Goal: Task Accomplishment & Management: Manage account settings

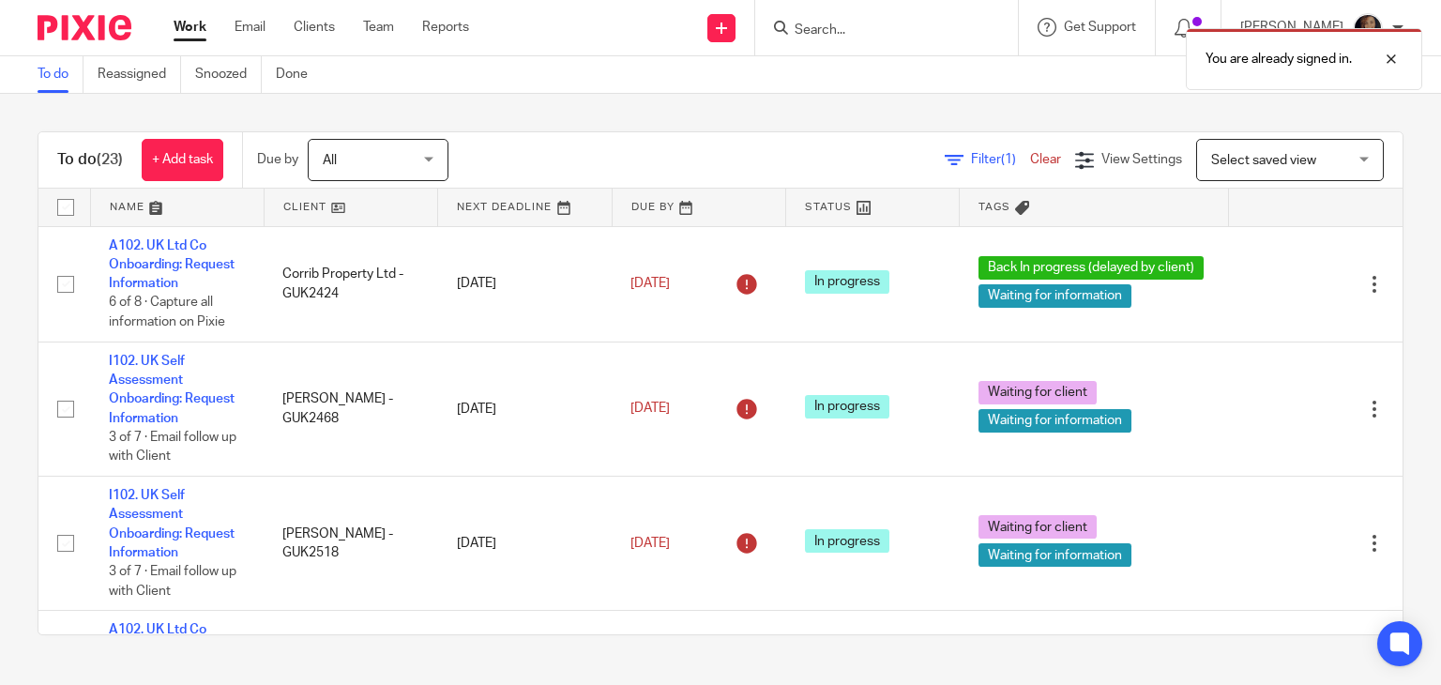
click at [425, 155] on div "All All" at bounding box center [378, 160] width 141 height 42
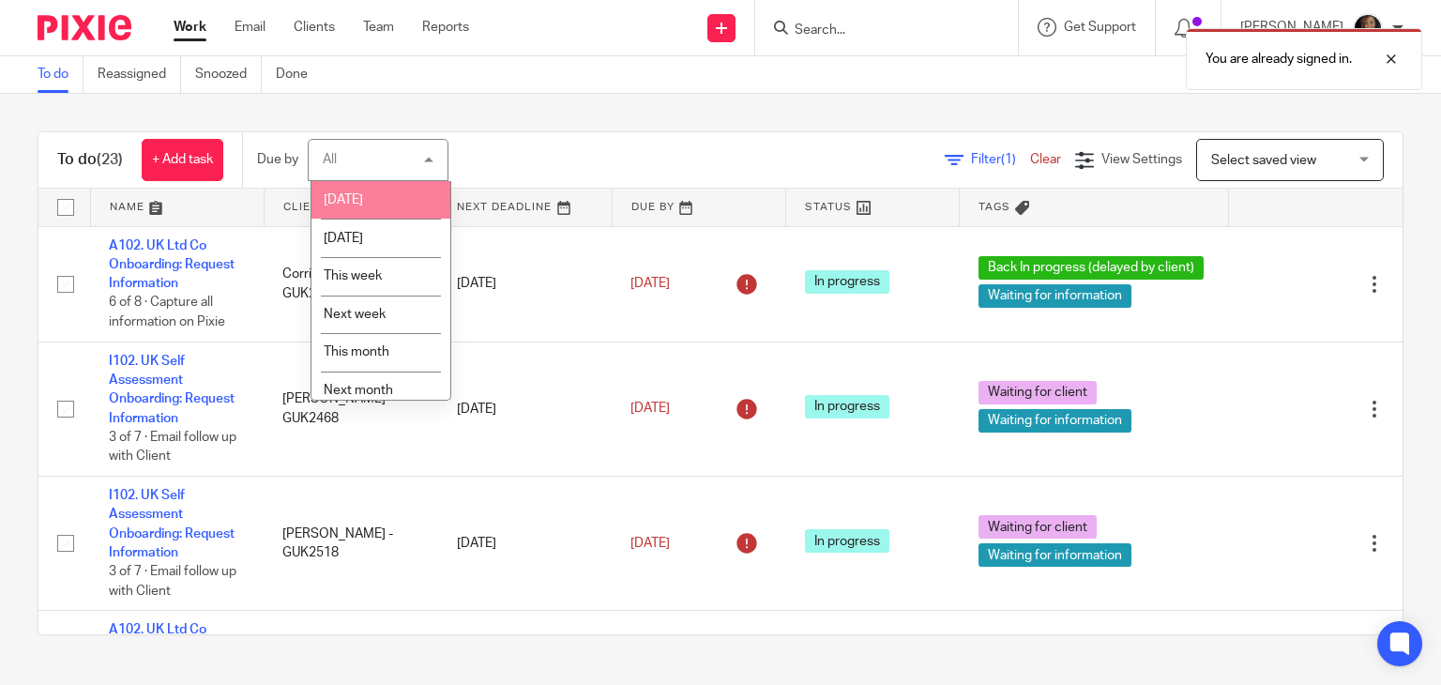
click at [405, 192] on li "[DATE]" at bounding box center [380, 200] width 139 height 38
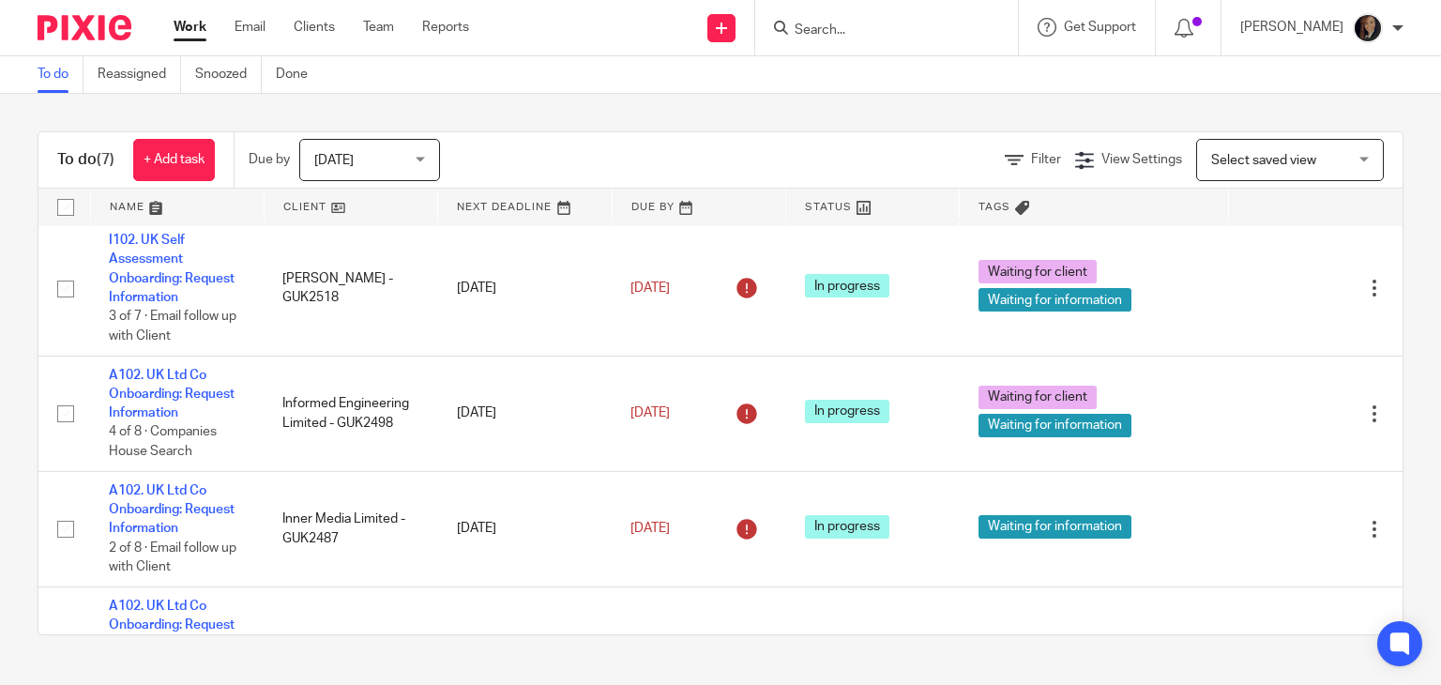
scroll to position [462, 0]
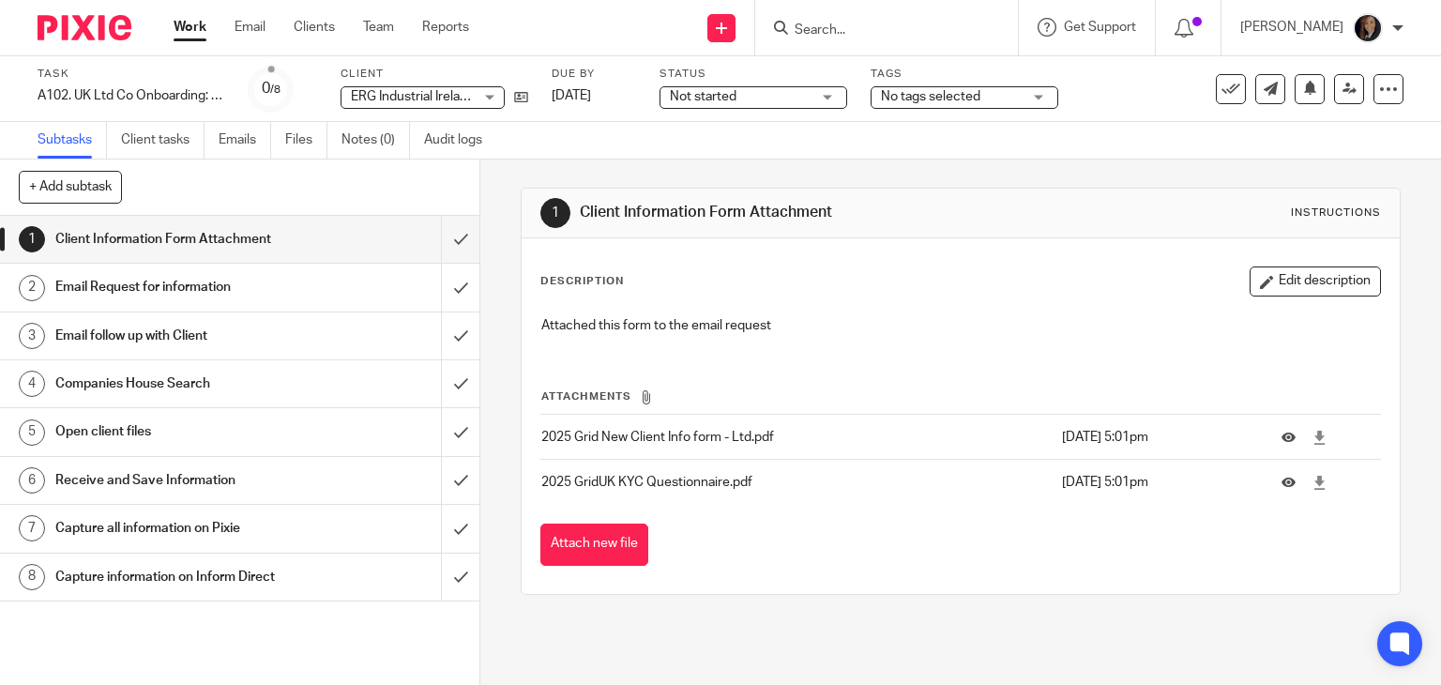
click at [253, 221] on link "1 Client Information Form Attachment" at bounding box center [220, 239] width 441 height 47
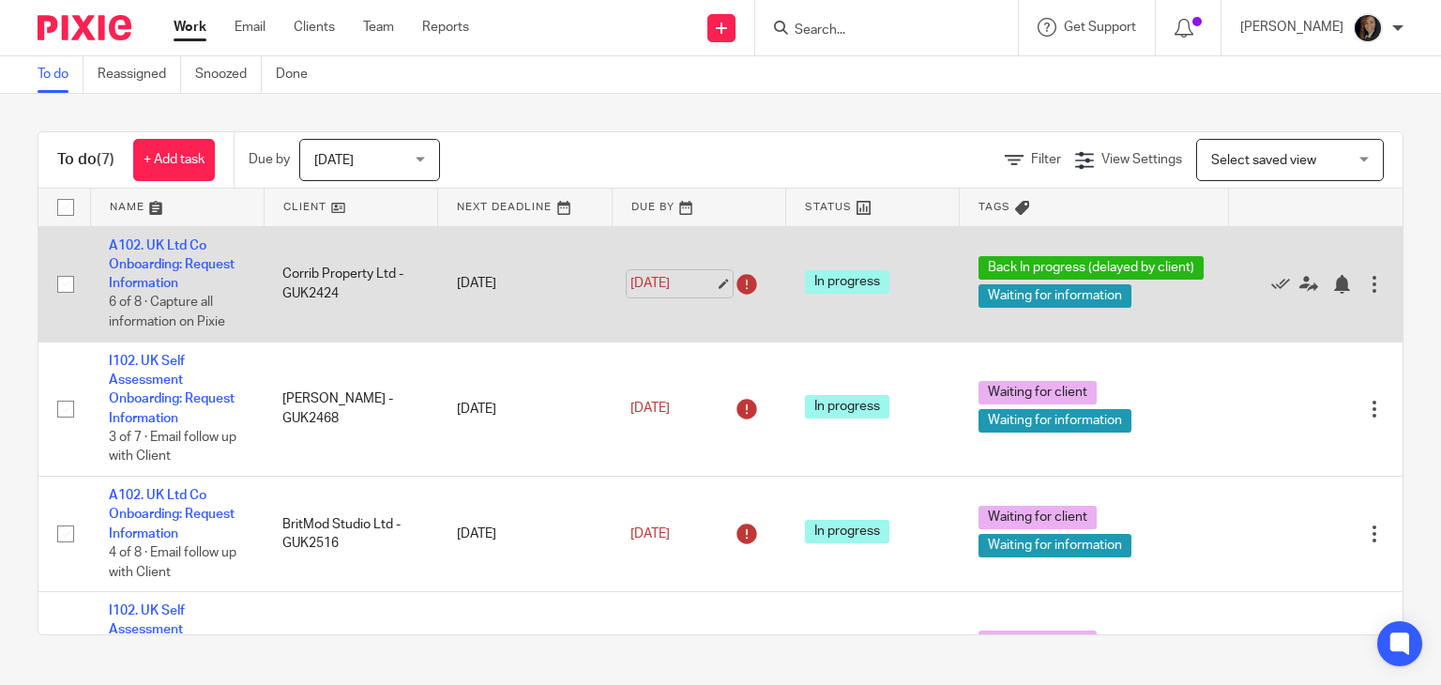
click at [699, 274] on link "19 Jun 2025" at bounding box center [672, 284] width 84 height 20
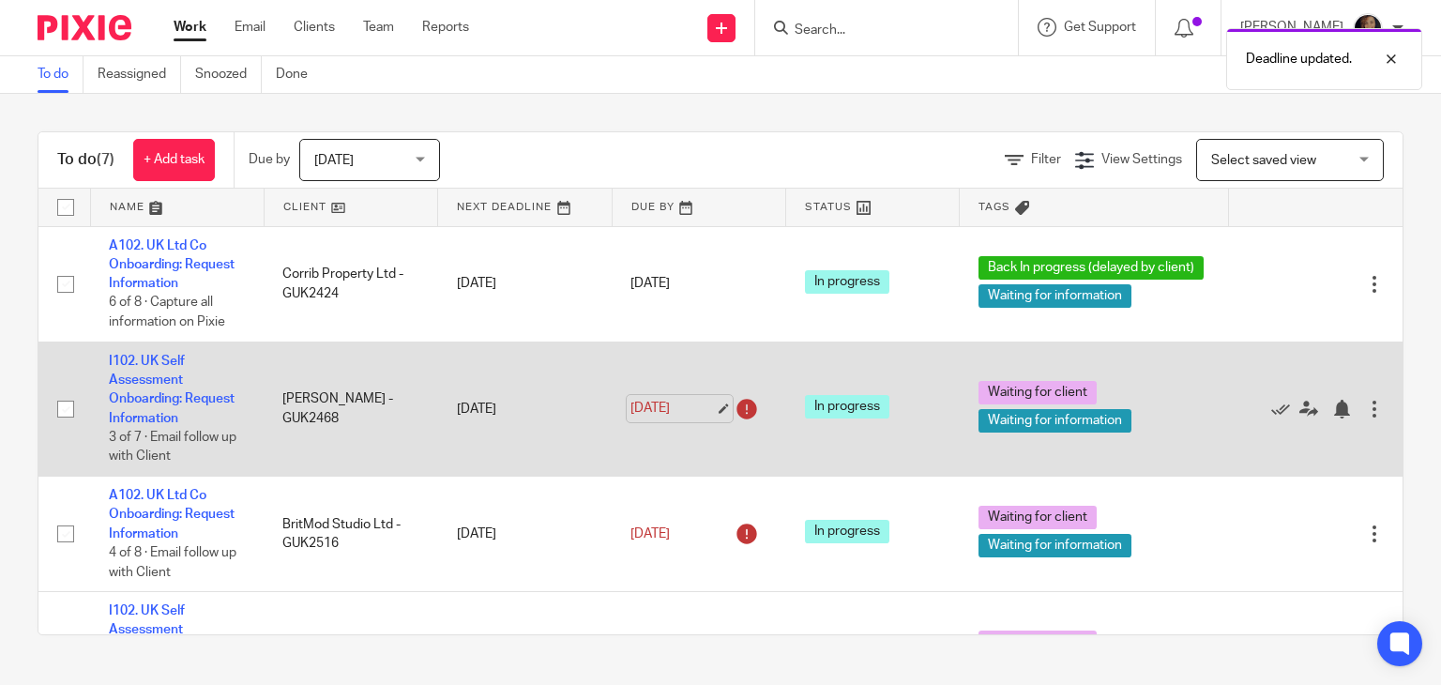
click at [698, 399] on link "18 Jul 2025" at bounding box center [672, 409] width 84 height 20
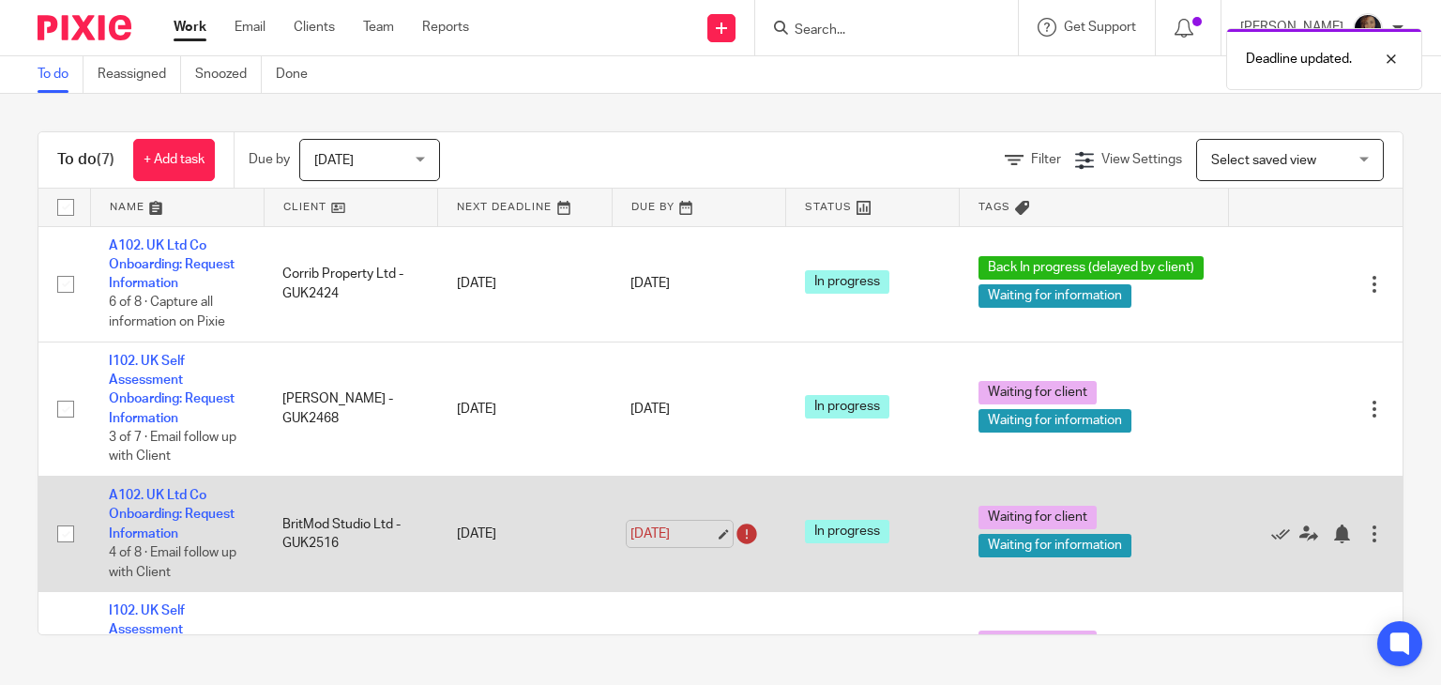
click at [688, 524] on link "1 Aug 2025" at bounding box center [672, 534] width 84 height 20
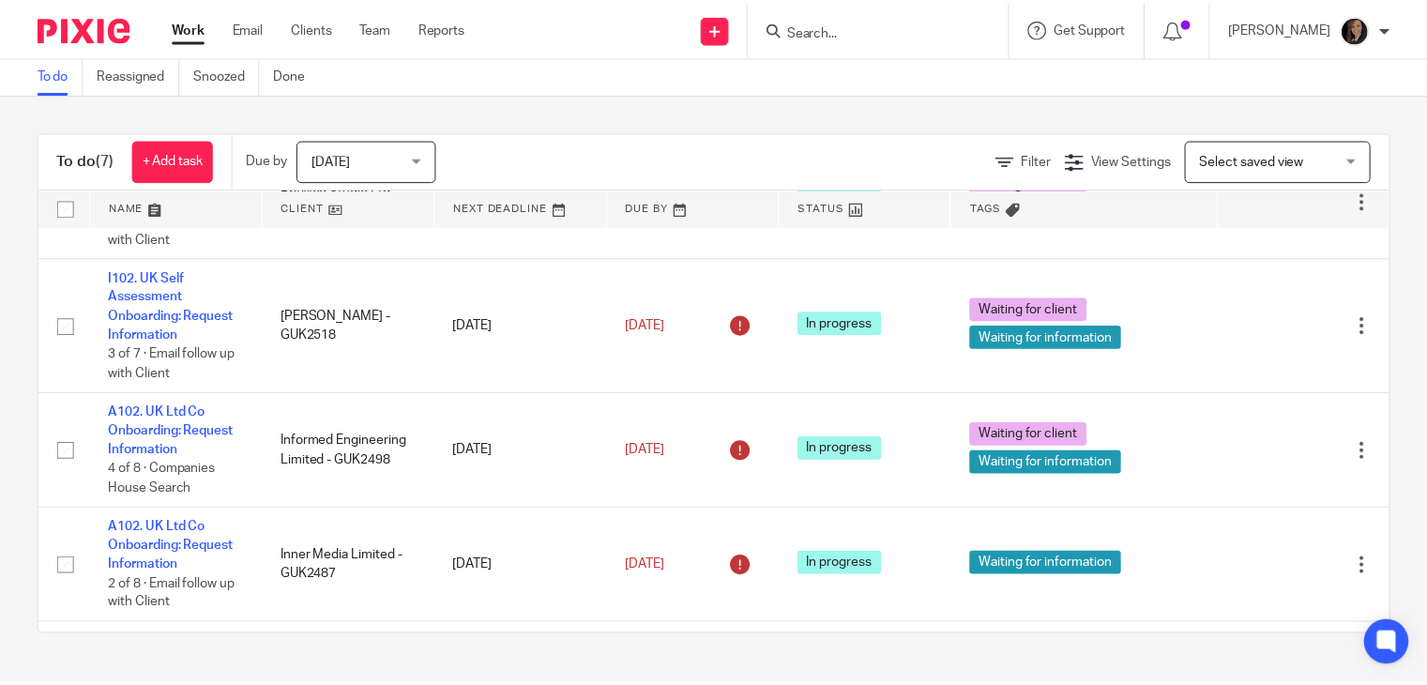
scroll to position [330, 0]
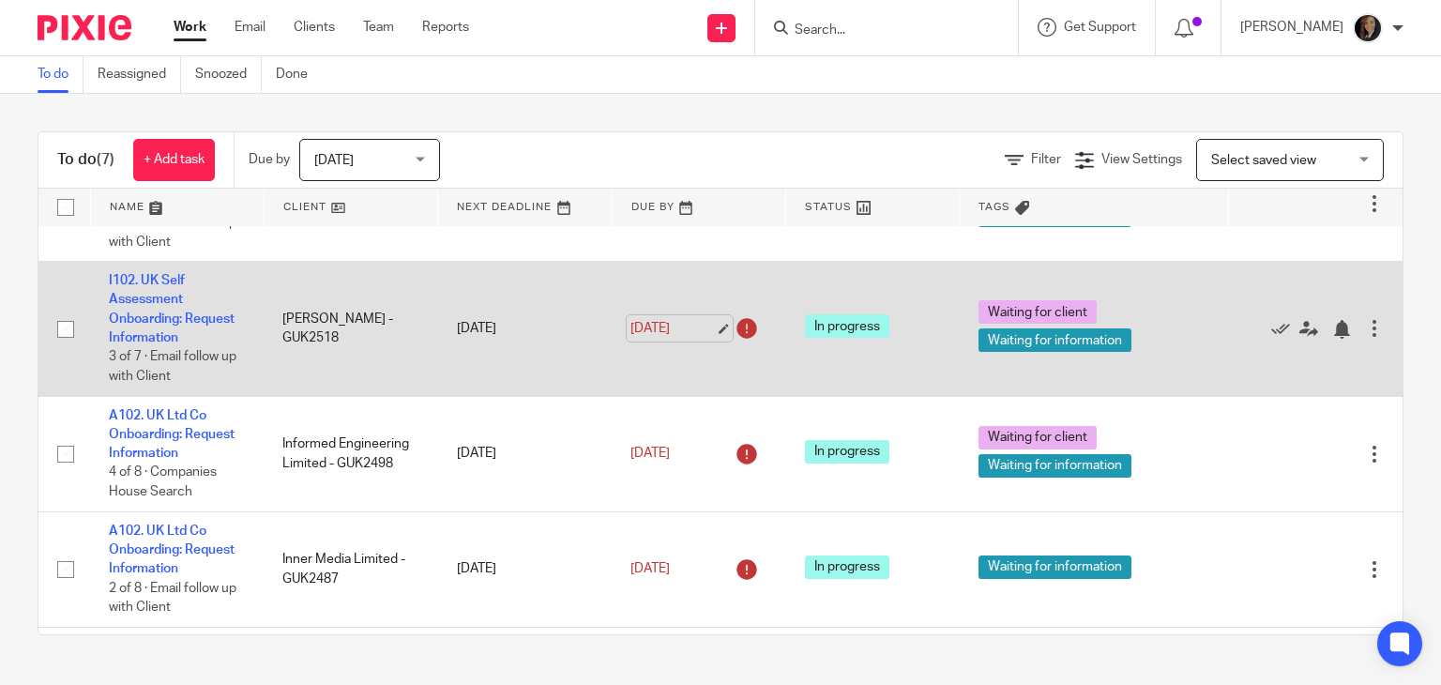
click at [705, 319] on link "1 Aug 2025" at bounding box center [672, 329] width 84 height 20
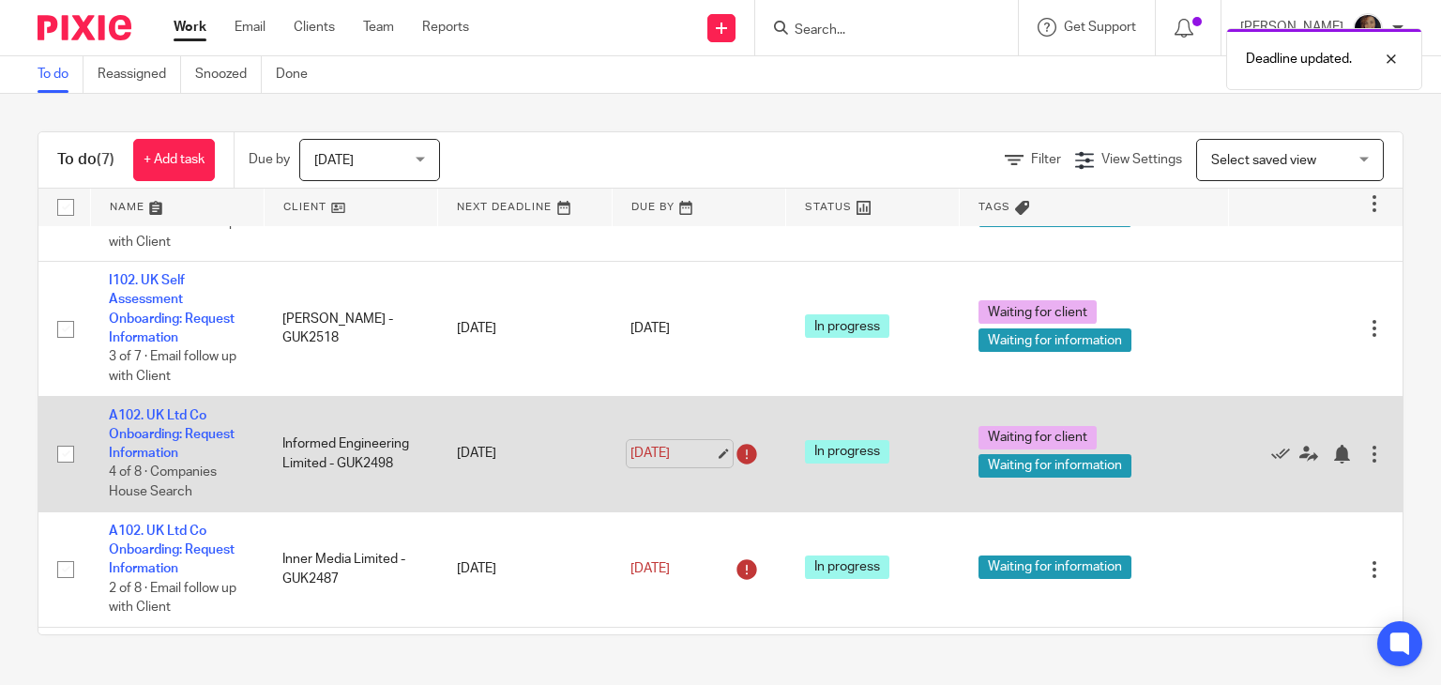
click at [681, 444] on link "3 Aug 2025" at bounding box center [672, 454] width 84 height 20
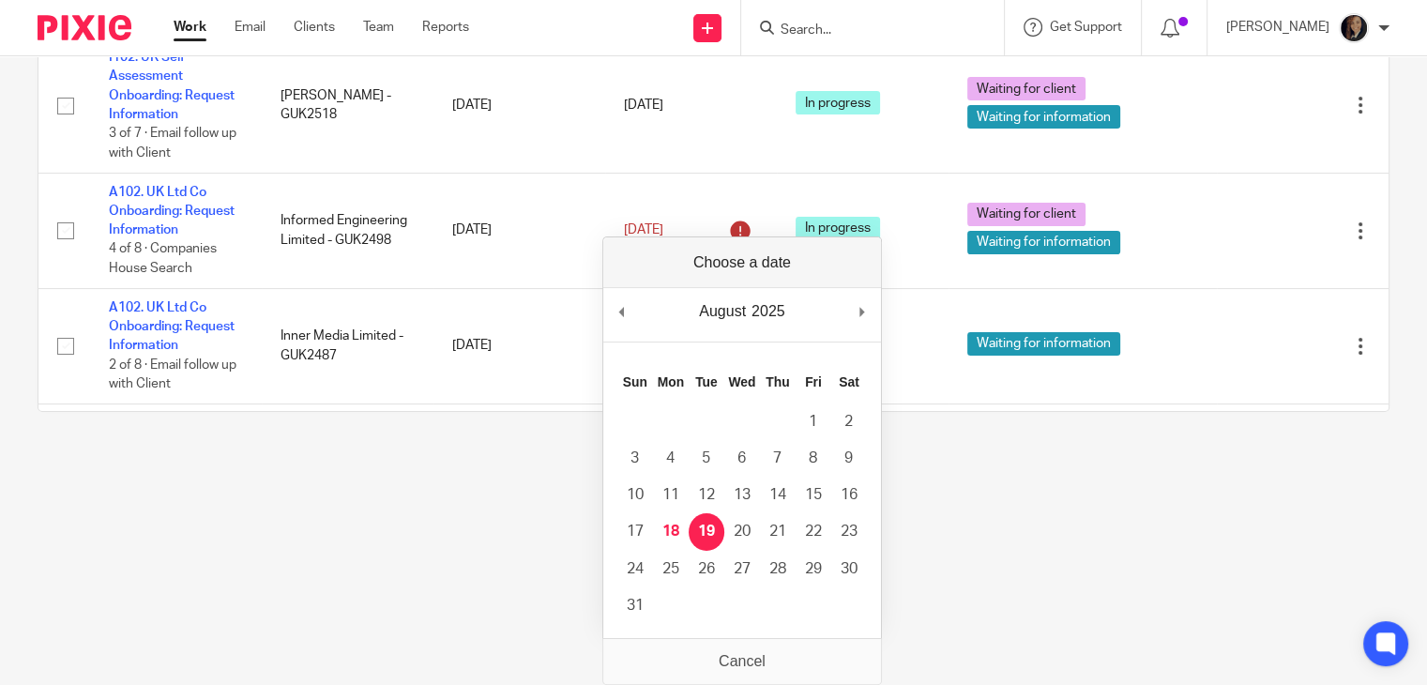
scroll to position [0, 0]
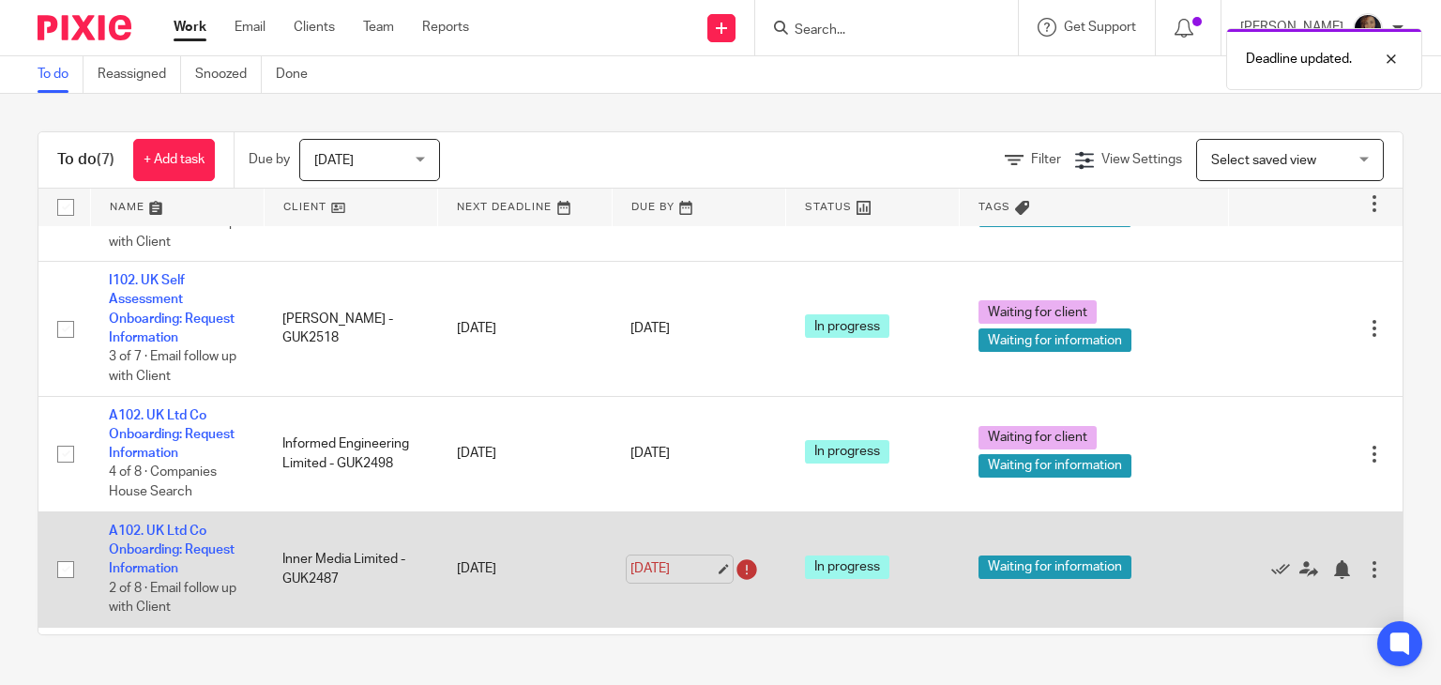
click at [689, 559] on link "17 Aug 2025" at bounding box center [672, 569] width 84 height 20
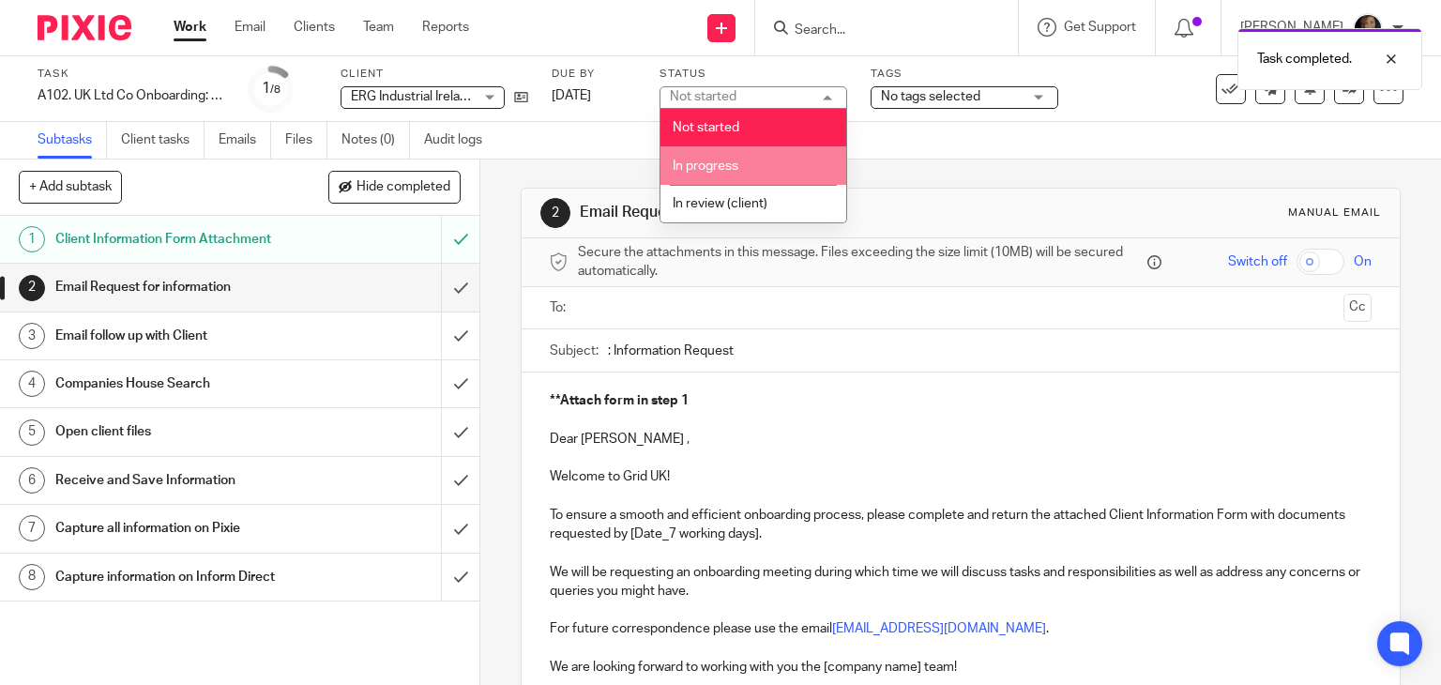
click at [764, 174] on li "In progress" at bounding box center [753, 165] width 186 height 38
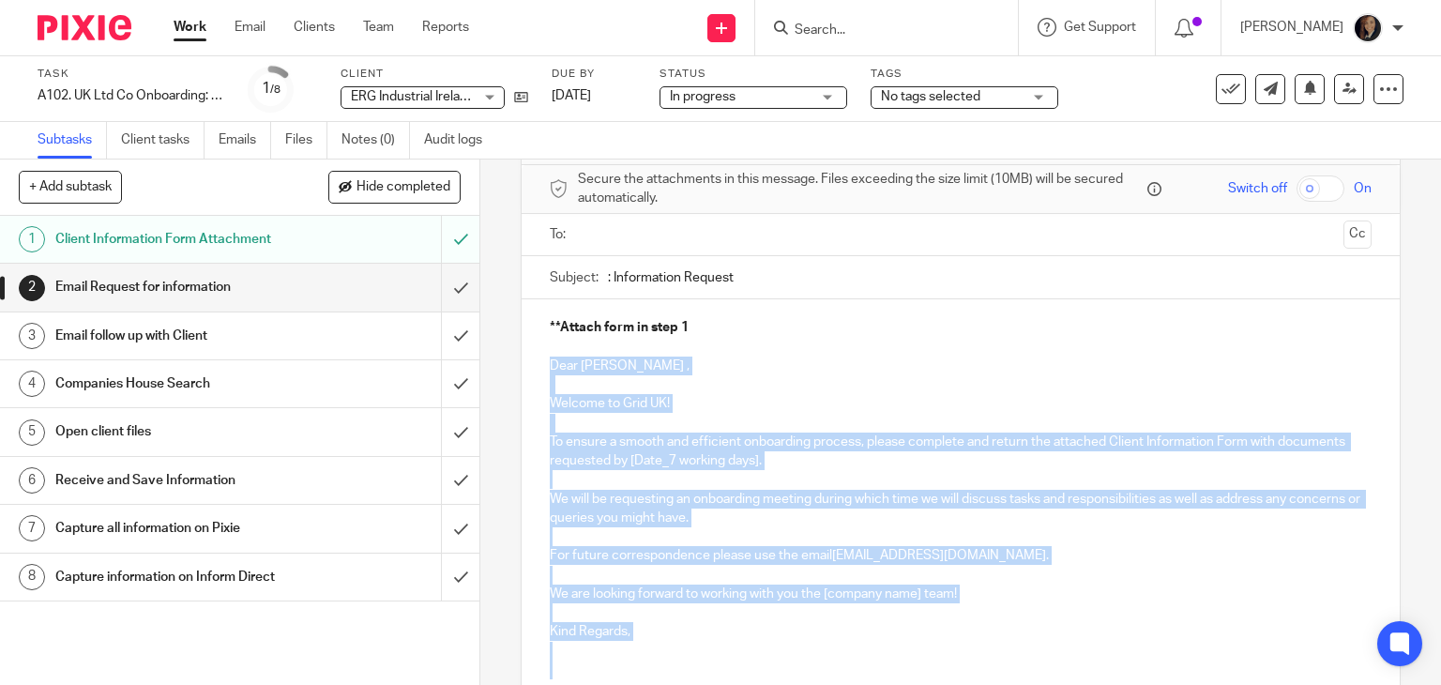
scroll to position [248, 0]
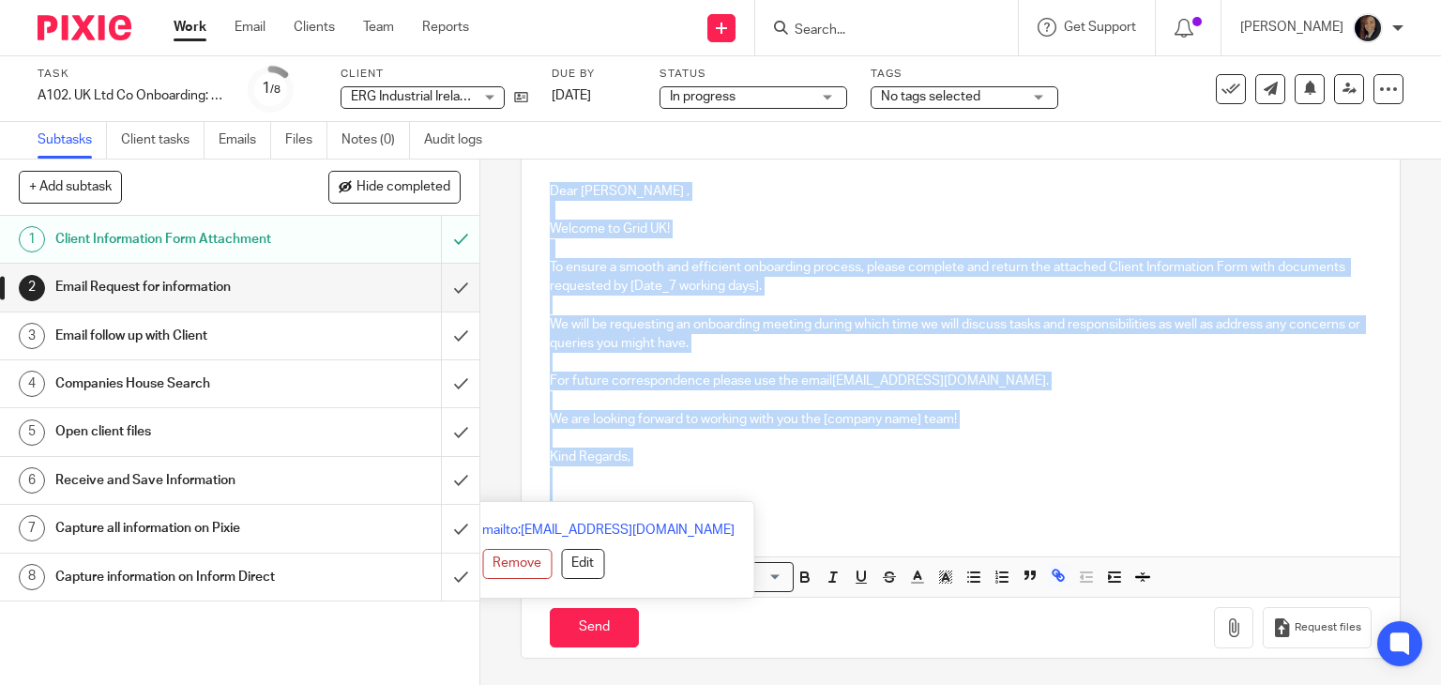
drag, startPoint x: 546, startPoint y: 366, endPoint x: 949, endPoint y: 505, distance: 426.6
click at [949, 505] on div "**Attach form in step 1 Dear Eugene , Welcome to Grid UK! To ensure a smooth an…" at bounding box center [961, 322] width 879 height 394
copy div "Dear Eugene , Welcome to Grid UK! To ensure a smooth and efficient onboarding p…"
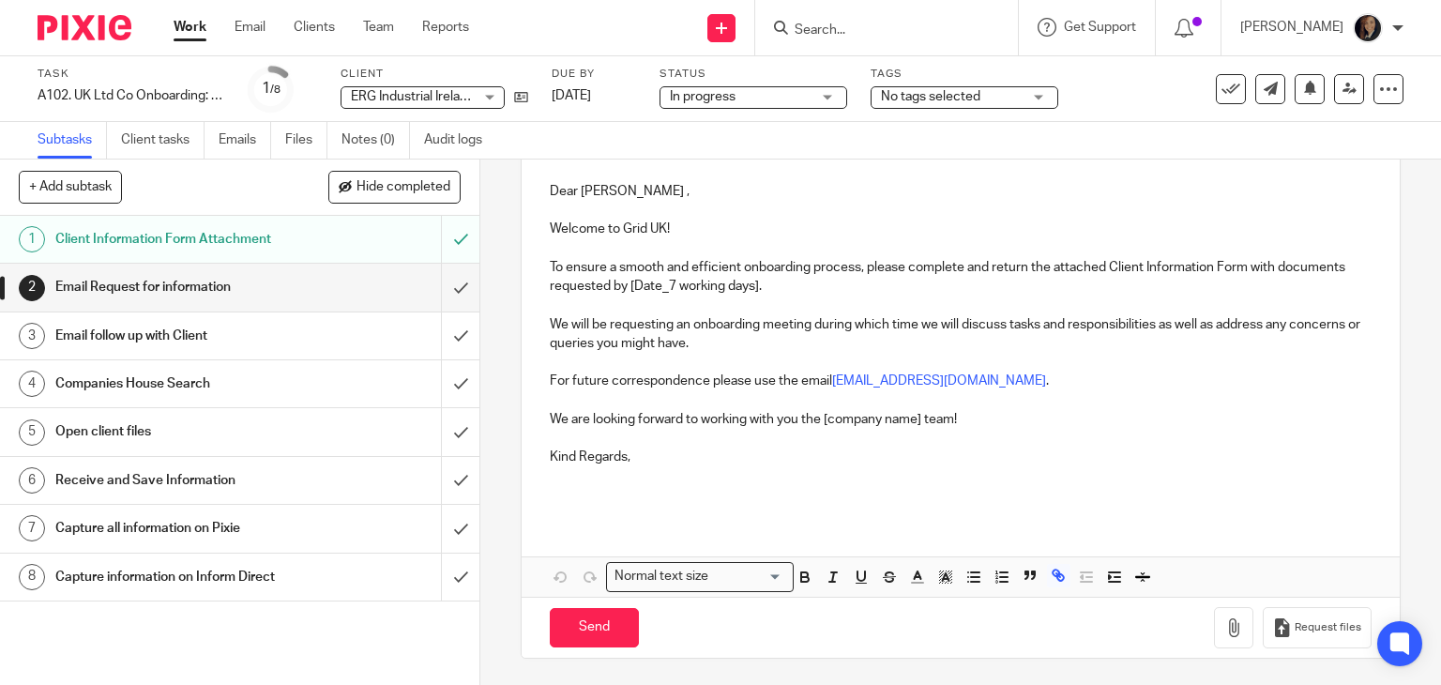
click at [852, 27] on input "Search" at bounding box center [877, 31] width 169 height 17
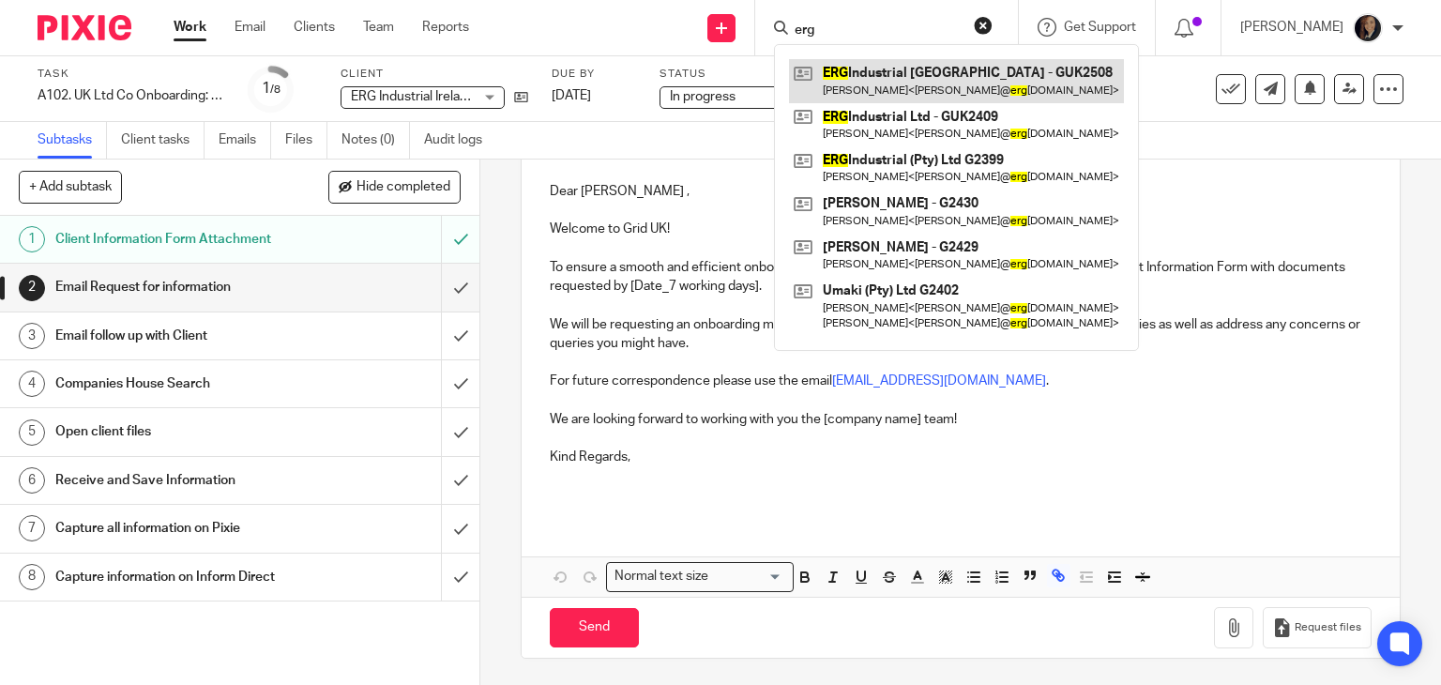
type input "erg"
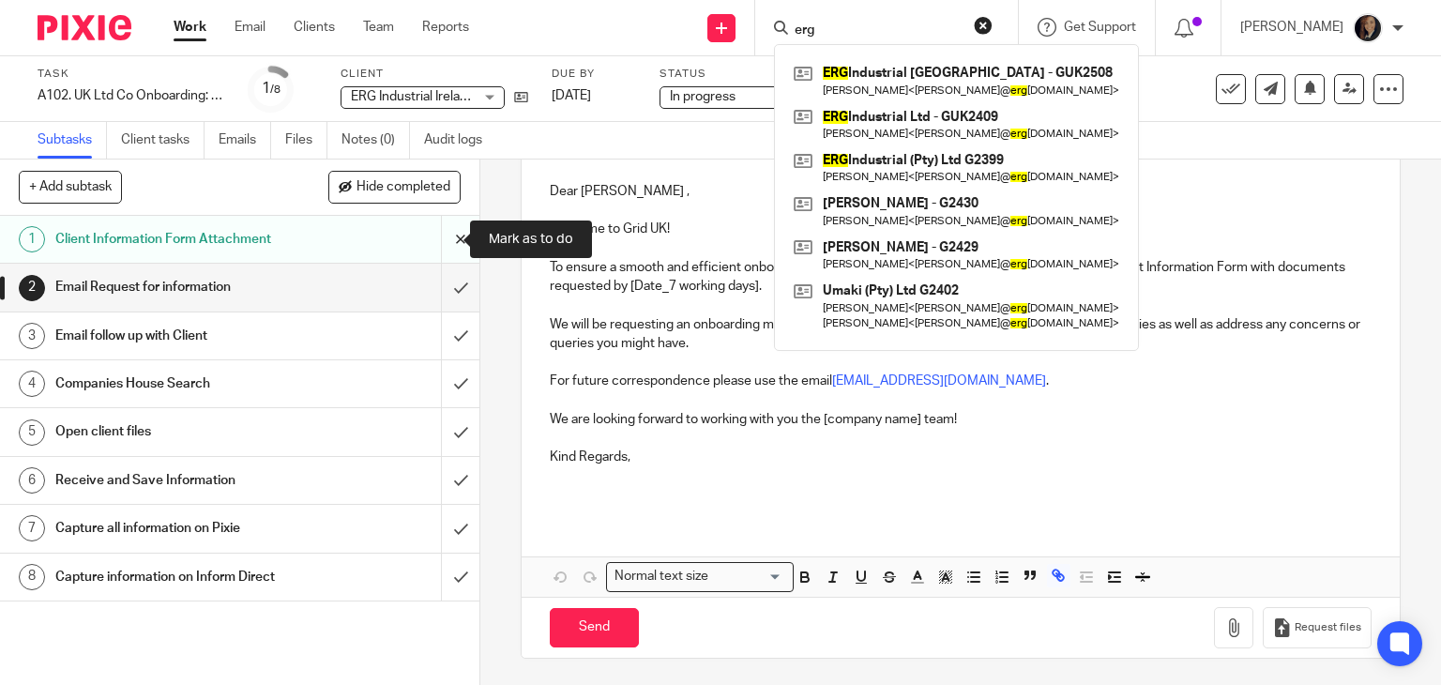
click at [446, 241] on input "submit" at bounding box center [239, 239] width 479 height 47
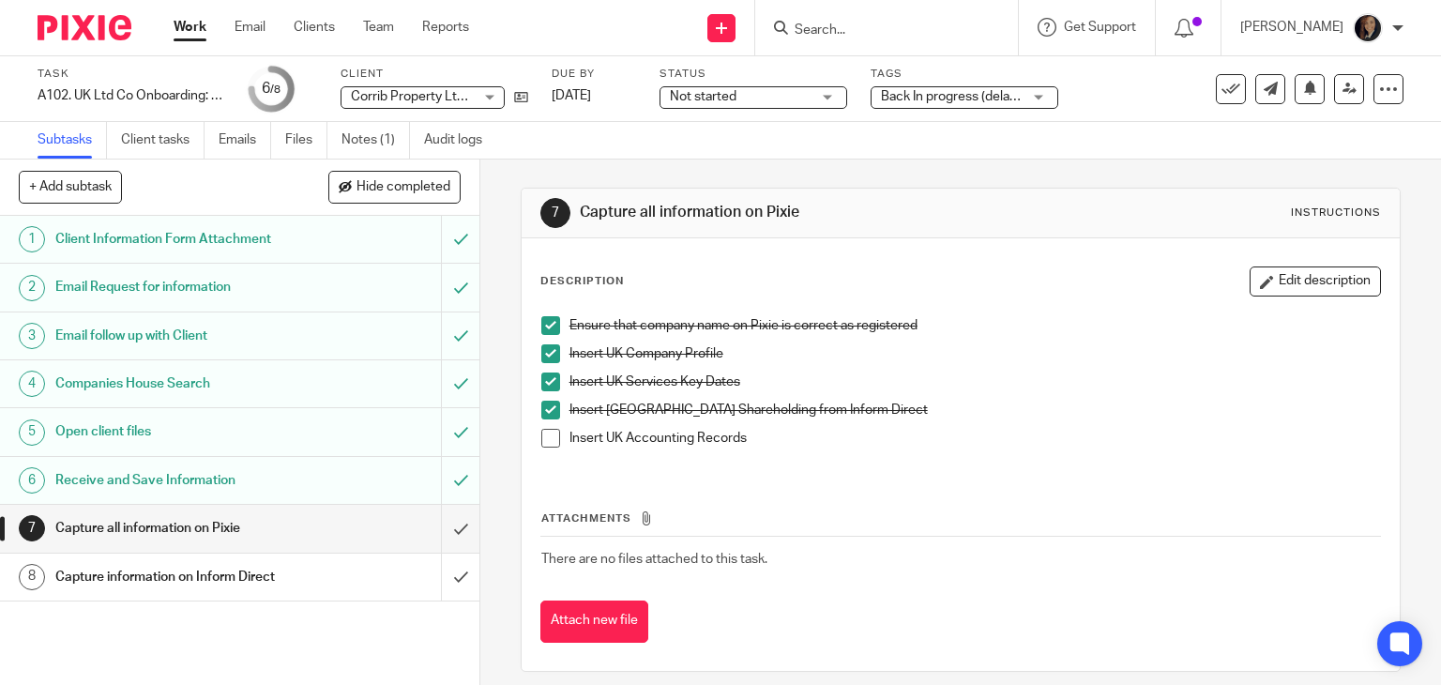
click at [154, 530] on h1 "Capture all information on Pixie" at bounding box center [177, 528] width 245 height 28
click at [167, 572] on h1 "Capture information on Inform Direct" at bounding box center [177, 577] width 245 height 28
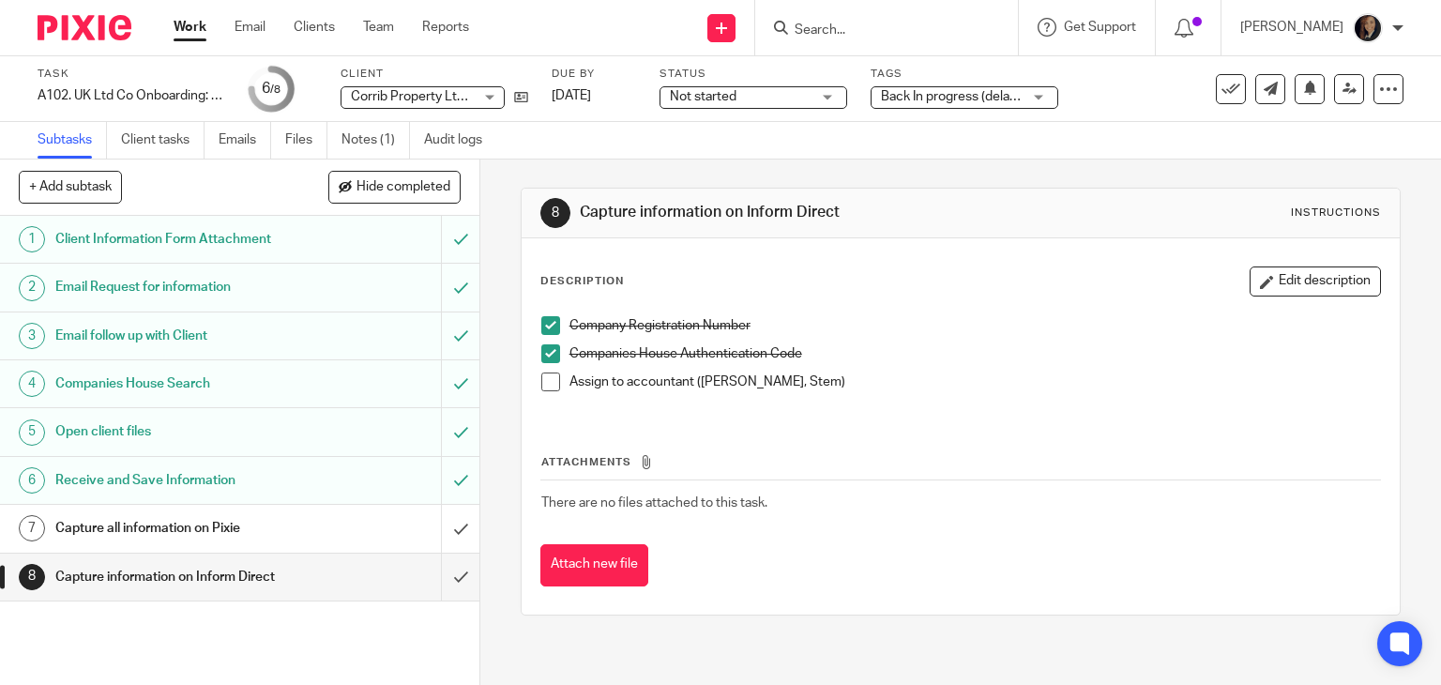
click at [136, 559] on link "8 Capture information on Inform Direct" at bounding box center [220, 576] width 441 height 47
click at [131, 522] on h1 "Capture all information on Pixie" at bounding box center [177, 528] width 245 height 28
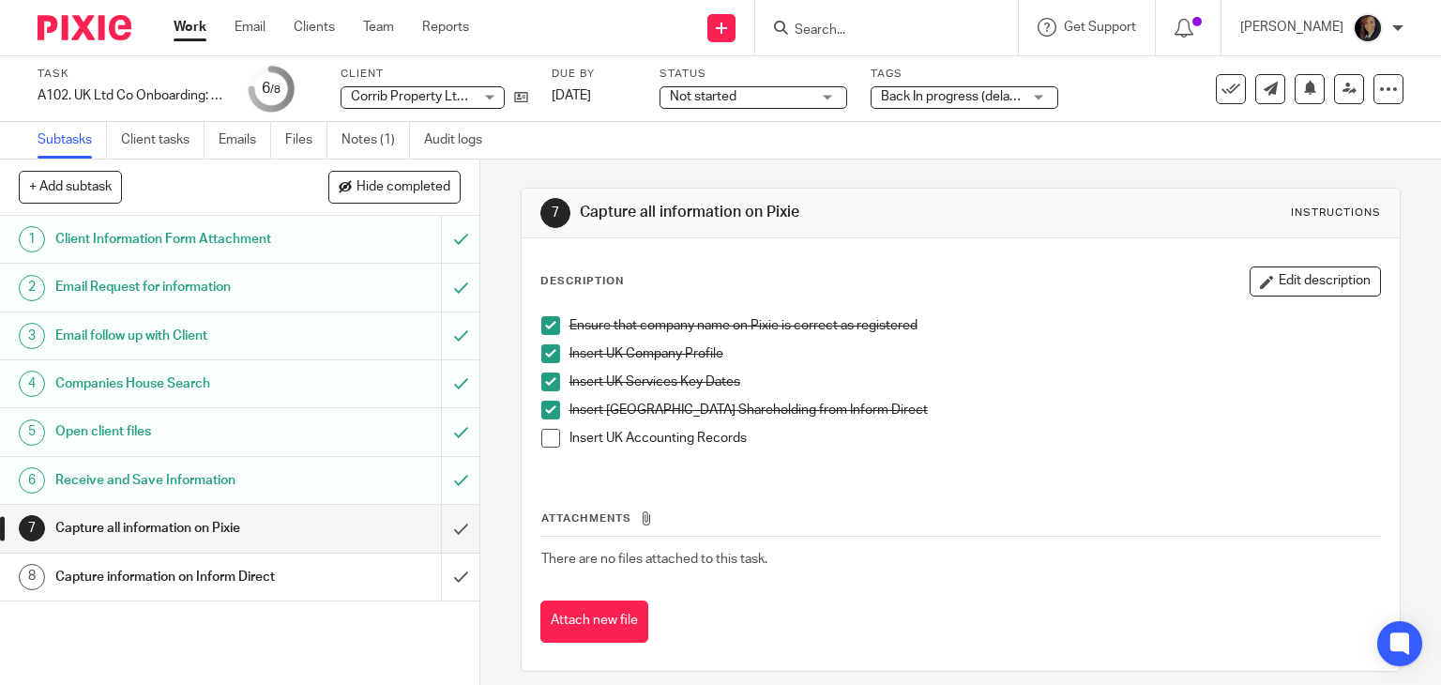
click at [786, 96] on span "Not started" at bounding box center [740, 97] width 141 height 20
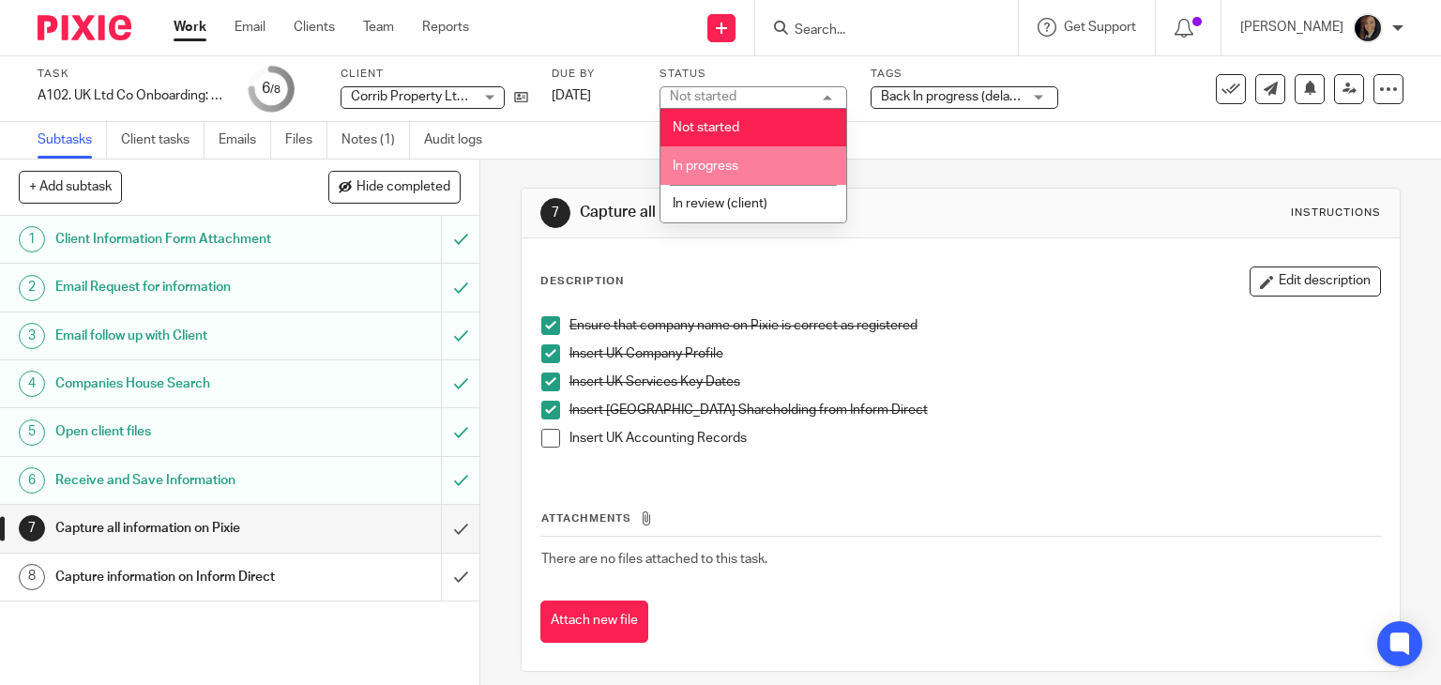
click at [780, 160] on li "In progress" at bounding box center [753, 165] width 186 height 38
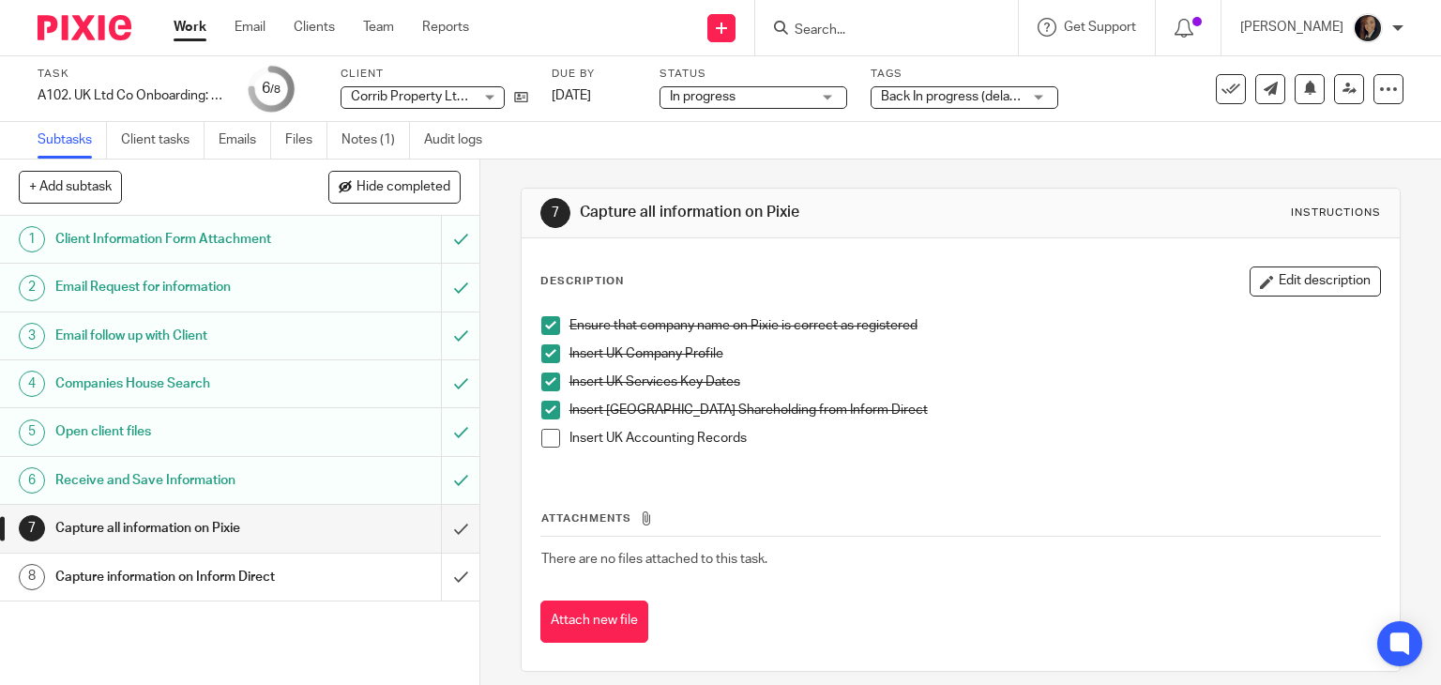
click at [1037, 96] on div "Back In progress (delayed by client) + 1" at bounding box center [964, 97] width 188 height 23
click at [1034, 451] on div "Insert UK Accounting Records" at bounding box center [974, 443] width 811 height 28
click at [548, 440] on span at bounding box center [550, 438] width 19 height 19
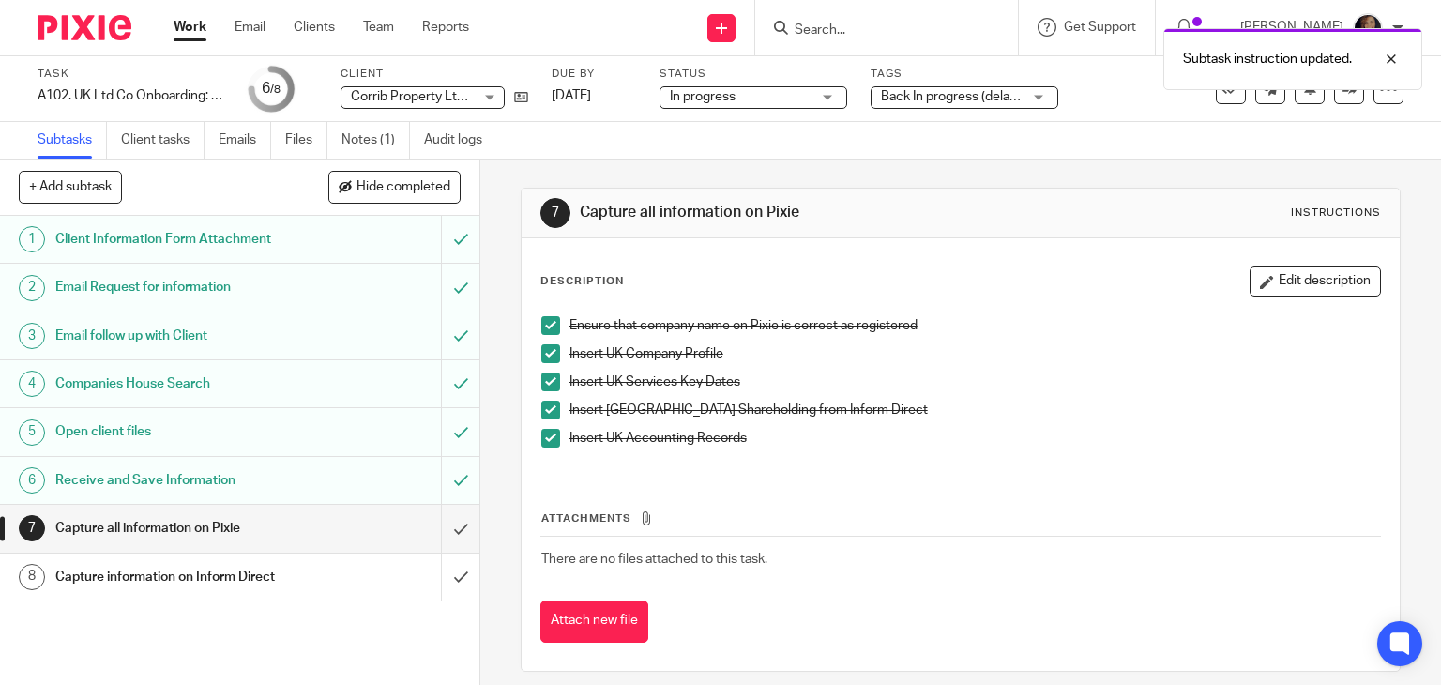
click at [341, 531] on div "Capture all information on Pixie" at bounding box center [238, 528] width 367 height 28
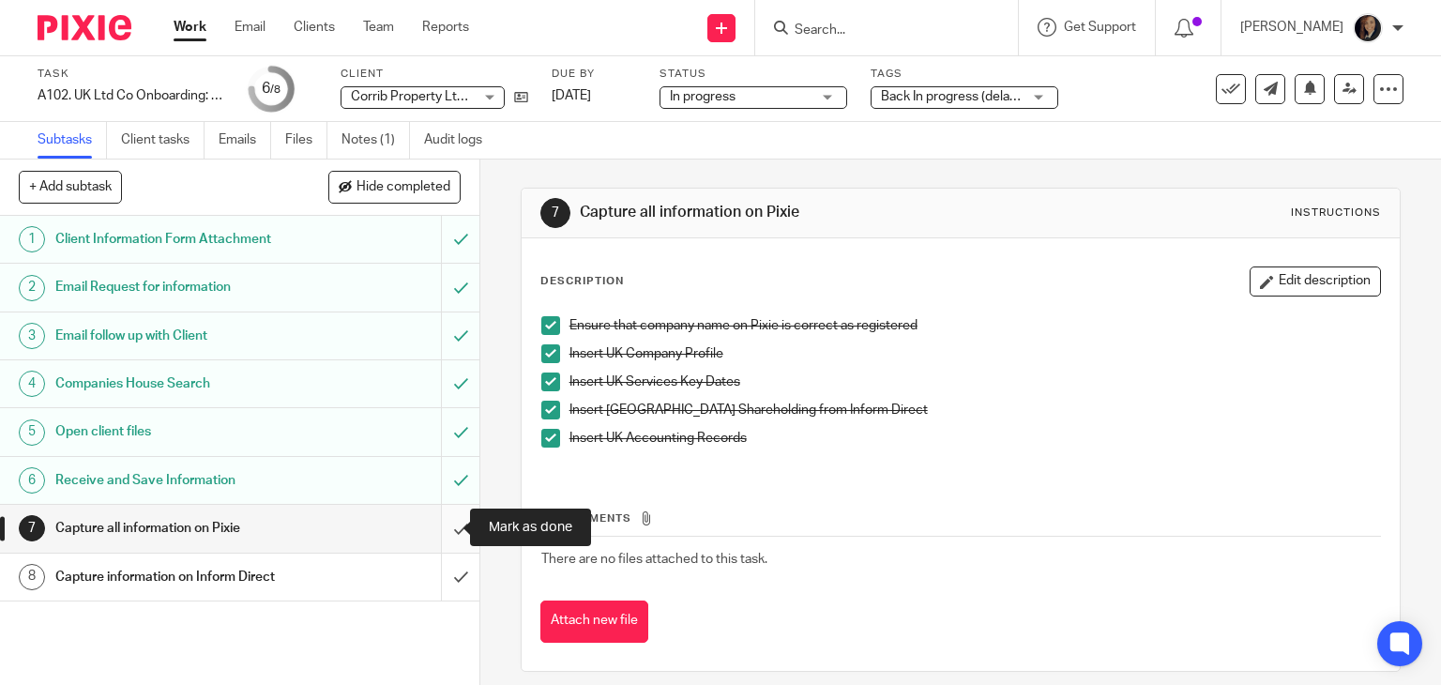
click at [439, 527] on input "submit" at bounding box center [239, 528] width 479 height 47
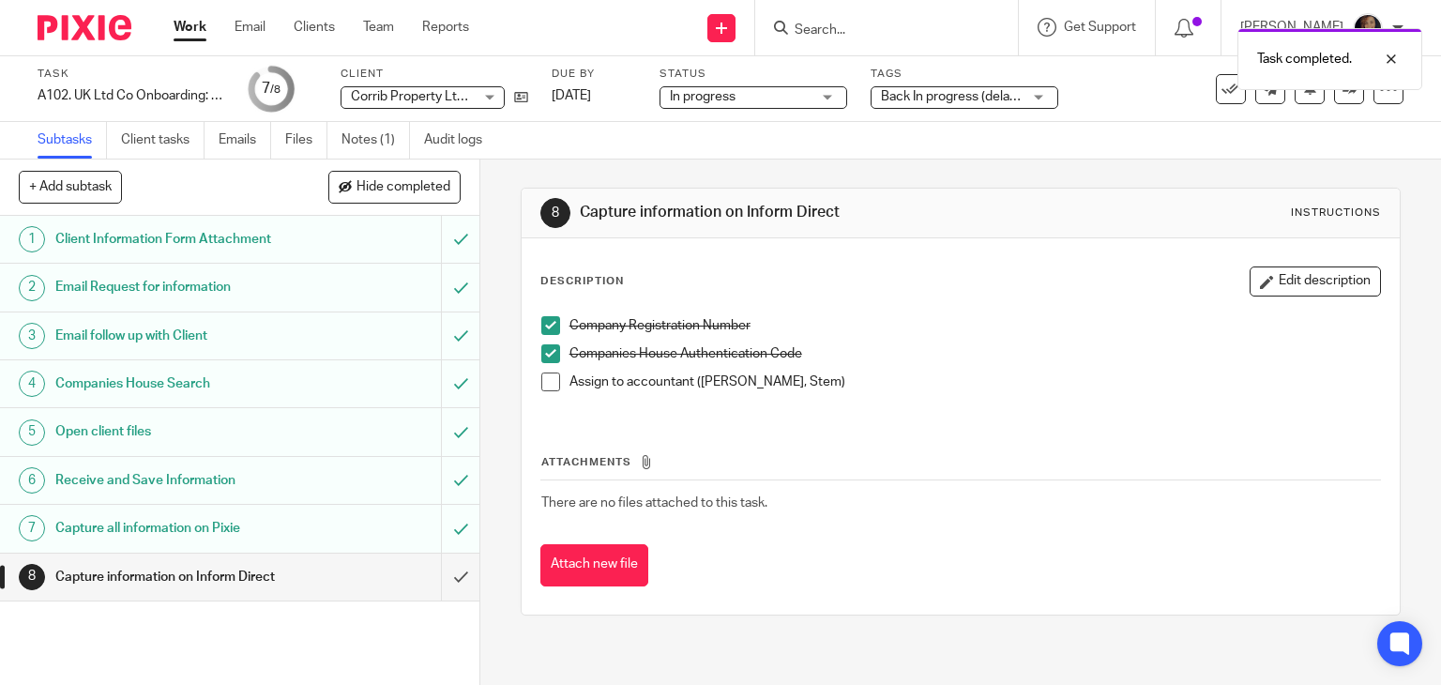
click at [215, 571] on h1 "Capture information on Inform Direct" at bounding box center [177, 577] width 245 height 28
click at [444, 576] on input "submit" at bounding box center [239, 576] width 479 height 47
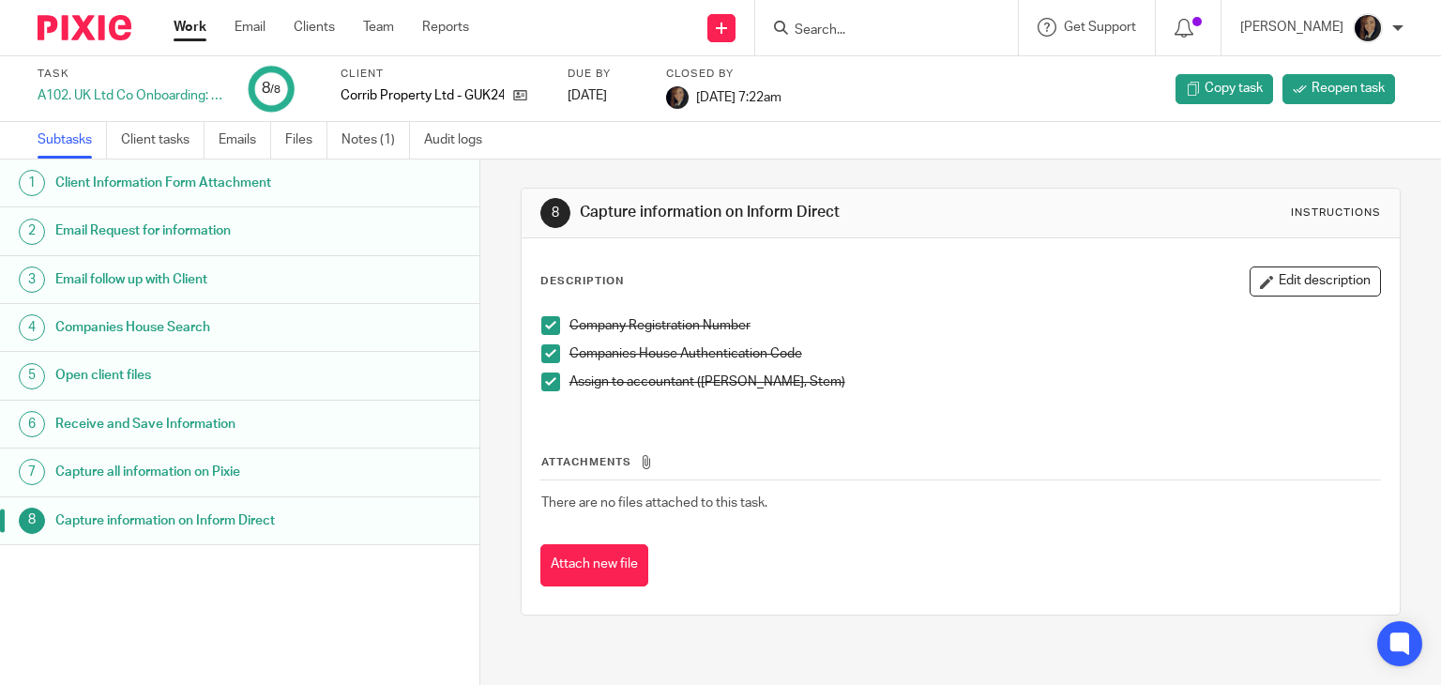
click at [831, 23] on div "Task completed." at bounding box center [1071, 54] width 702 height 71
click at [832, 30] on input "Search" at bounding box center [877, 31] width 169 height 17
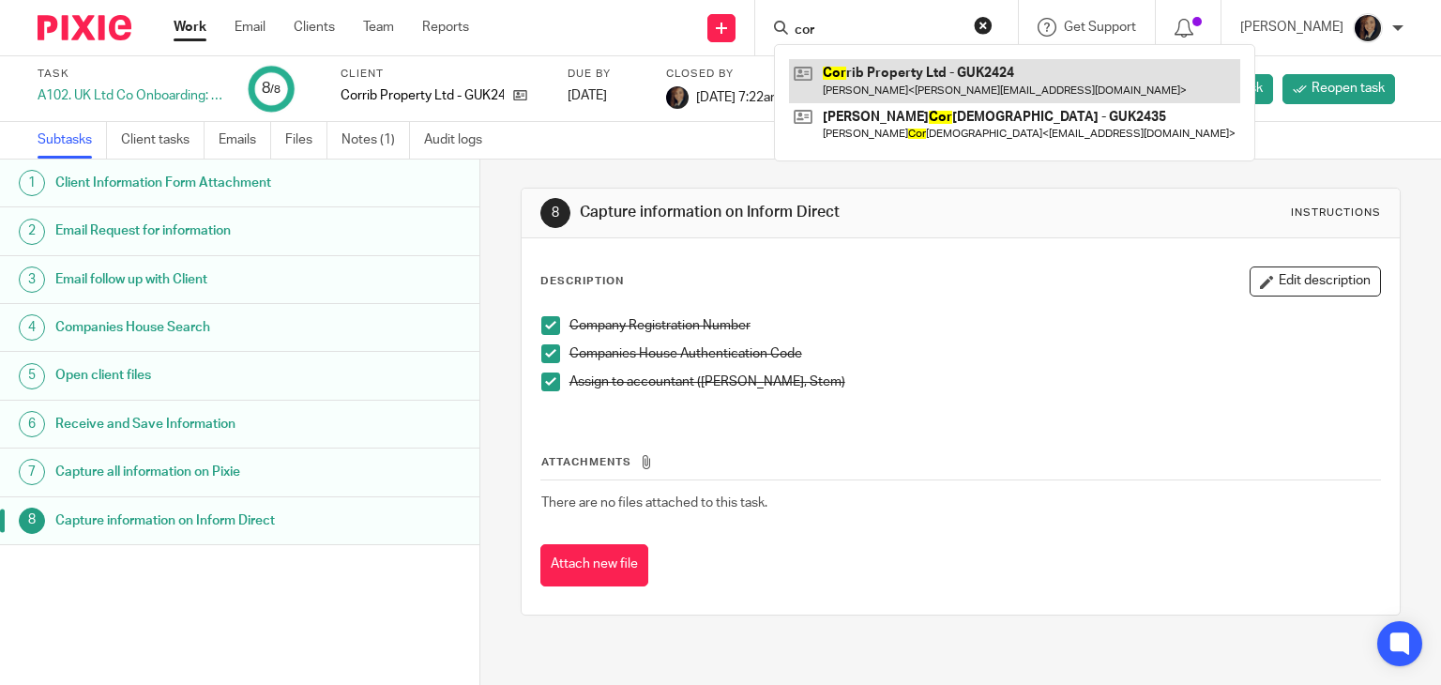
type input "cor"
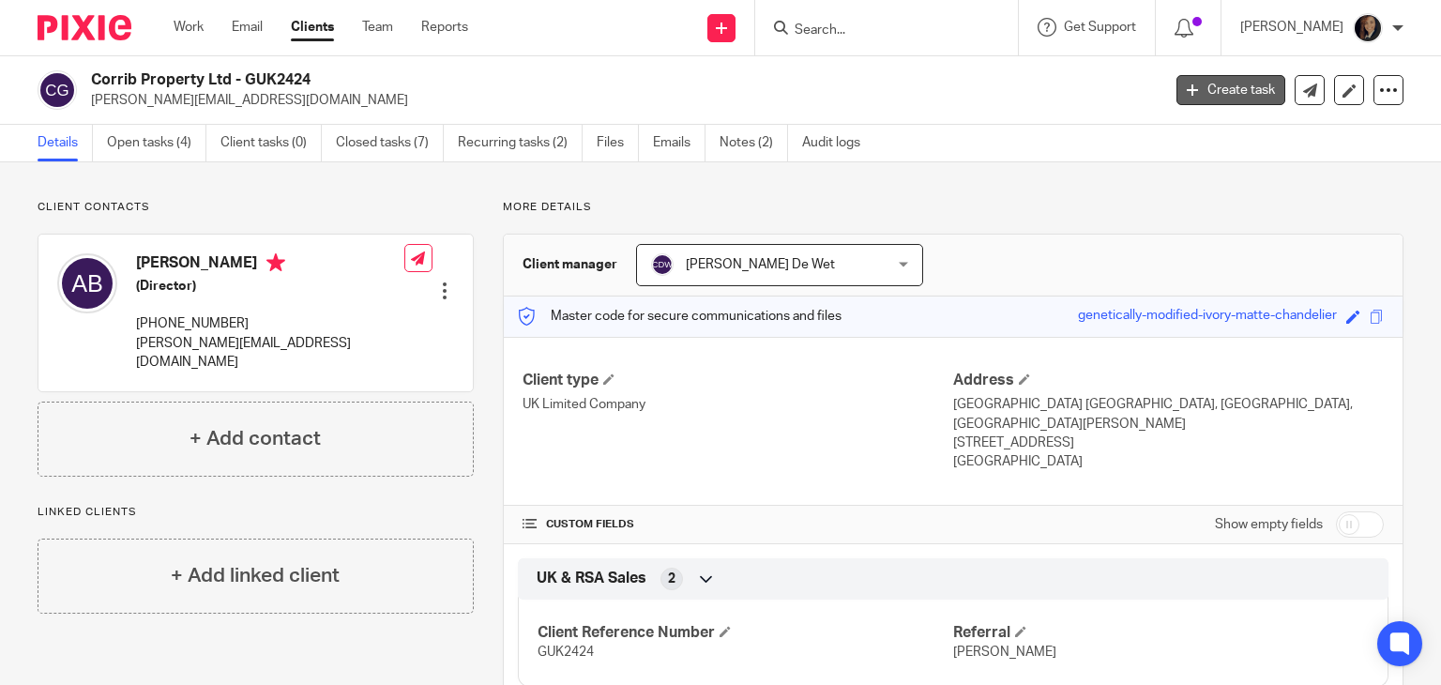
click at [1199, 88] on link "Create task" at bounding box center [1230, 90] width 109 height 30
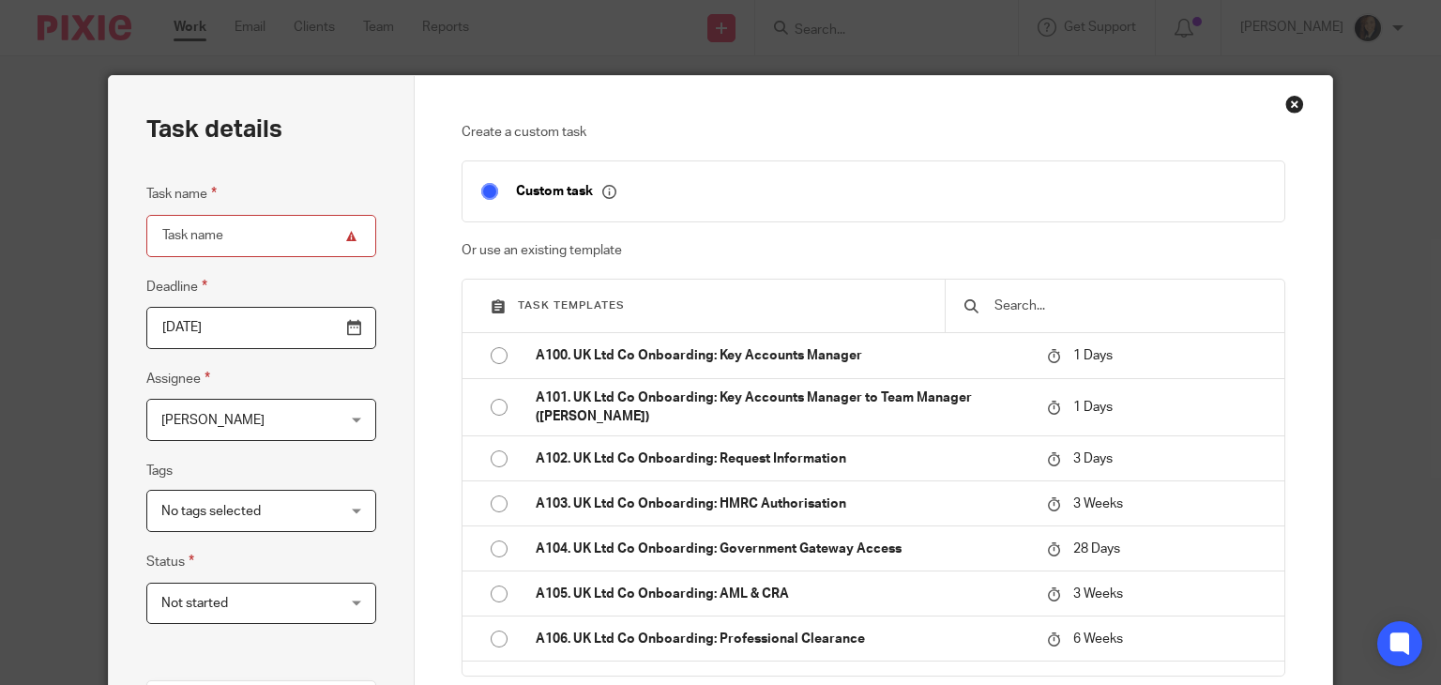
click at [1129, 293] on div at bounding box center [1115, 306] width 340 height 53
click at [1029, 299] on input "text" at bounding box center [1128, 305] width 273 height 21
type input "ltd"
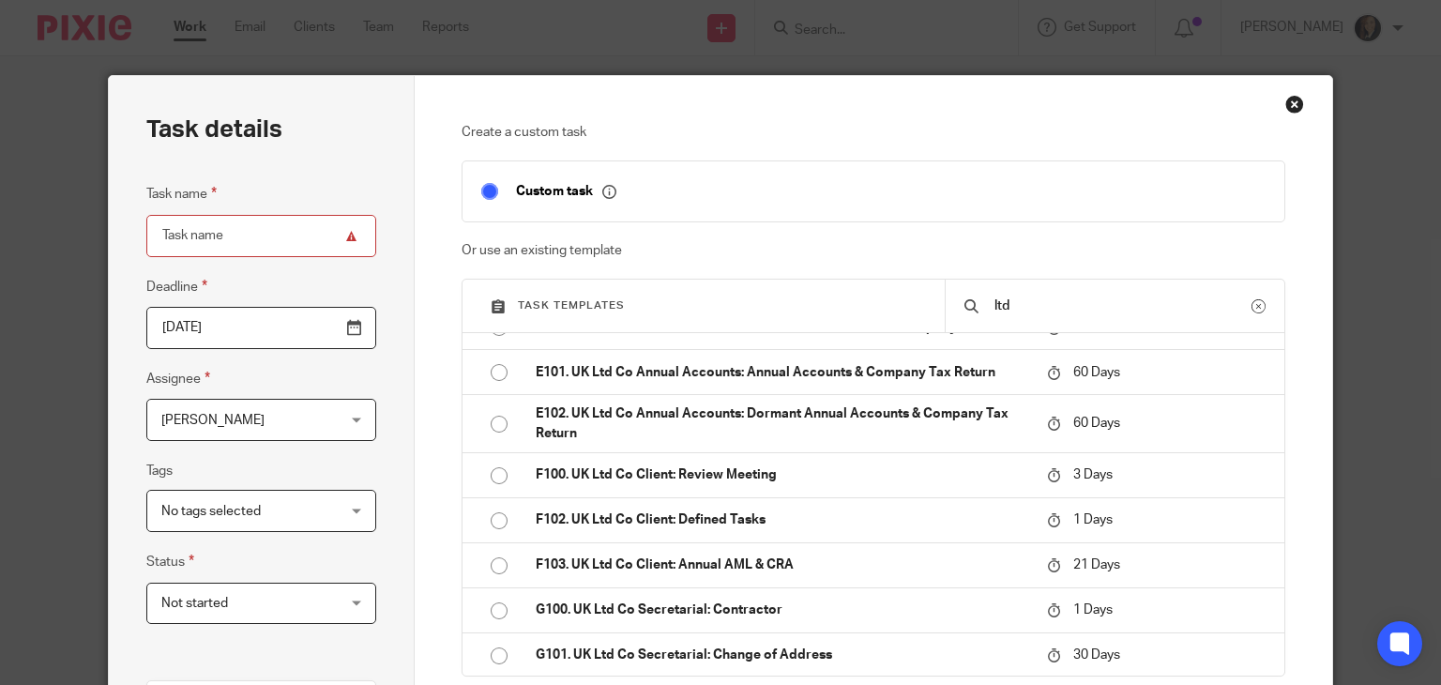
scroll to position [1163, 0]
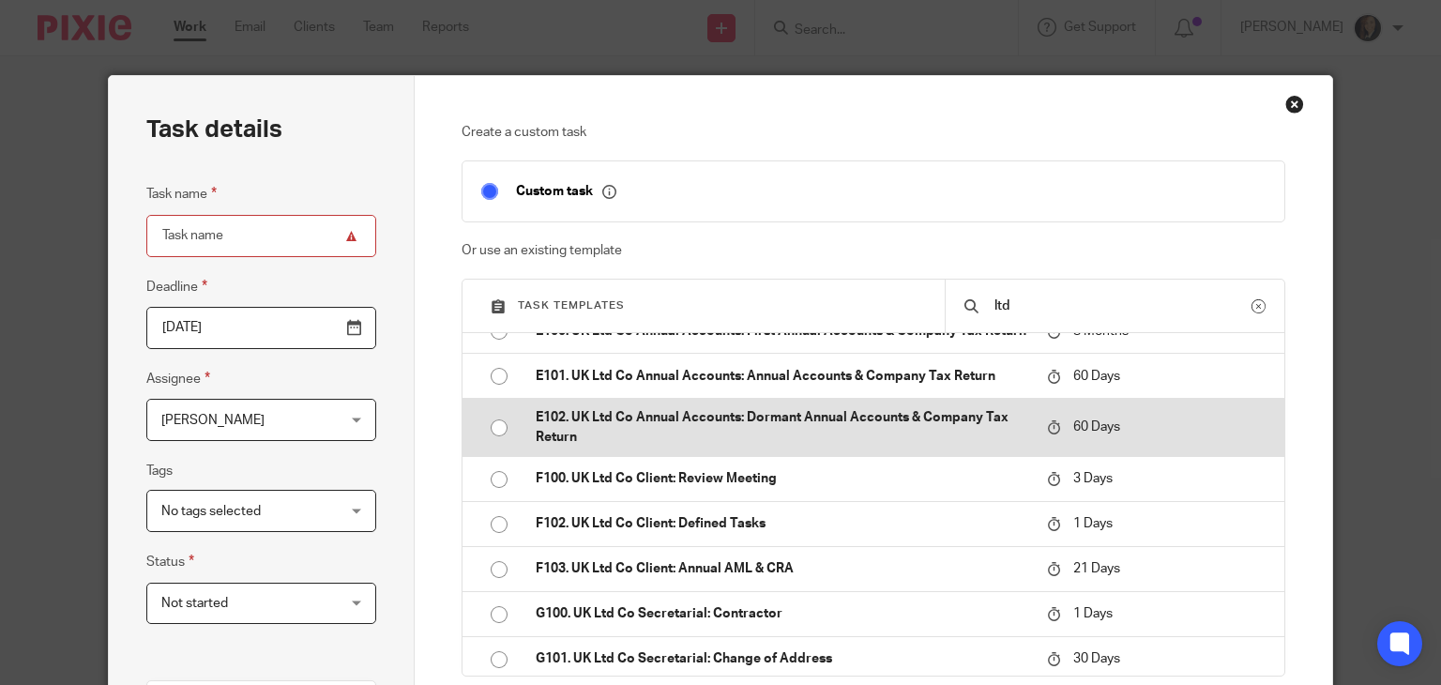
click at [497, 446] on input "radio" at bounding box center [499, 428] width 36 height 36
type input "2025-10-17"
type input "E102. UK Ltd Co Annual Accounts: Dormant Annual Accounts & Company Tax Return"
checkbox input "false"
radio input "false"
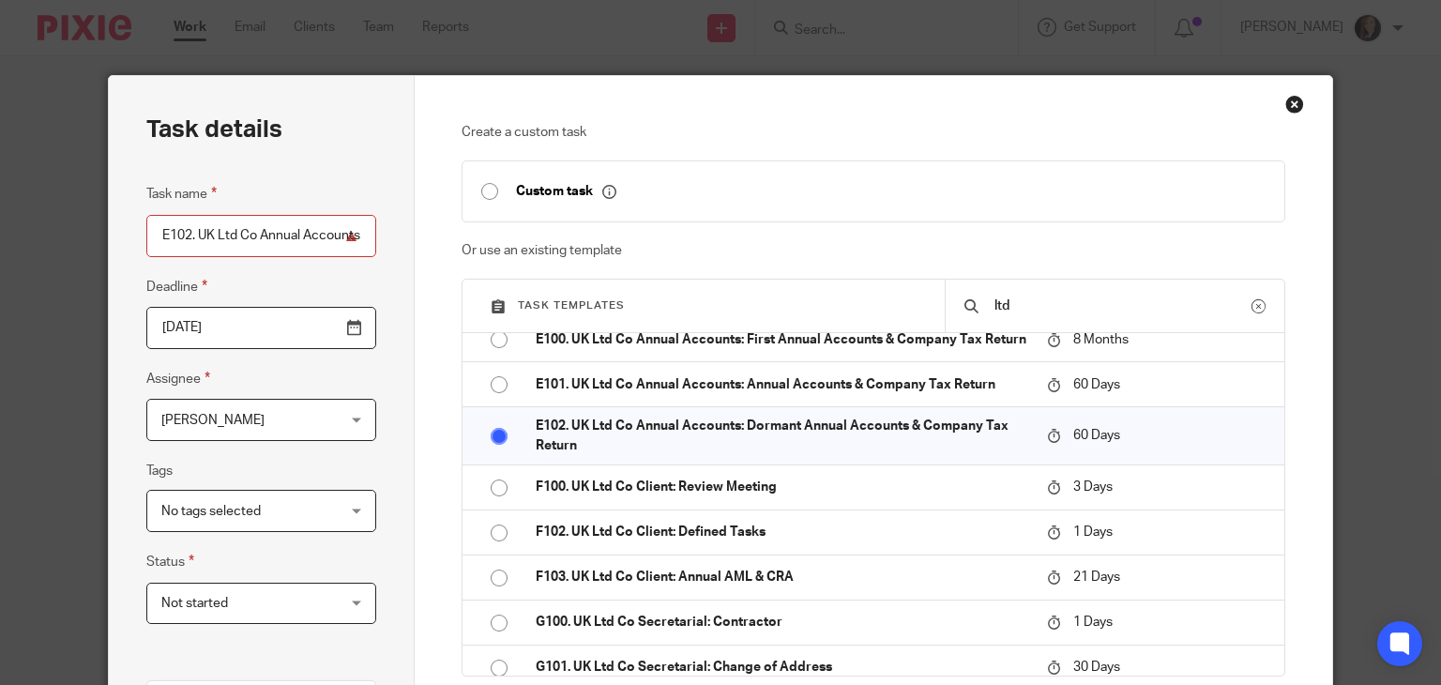
scroll to position [1150, 0]
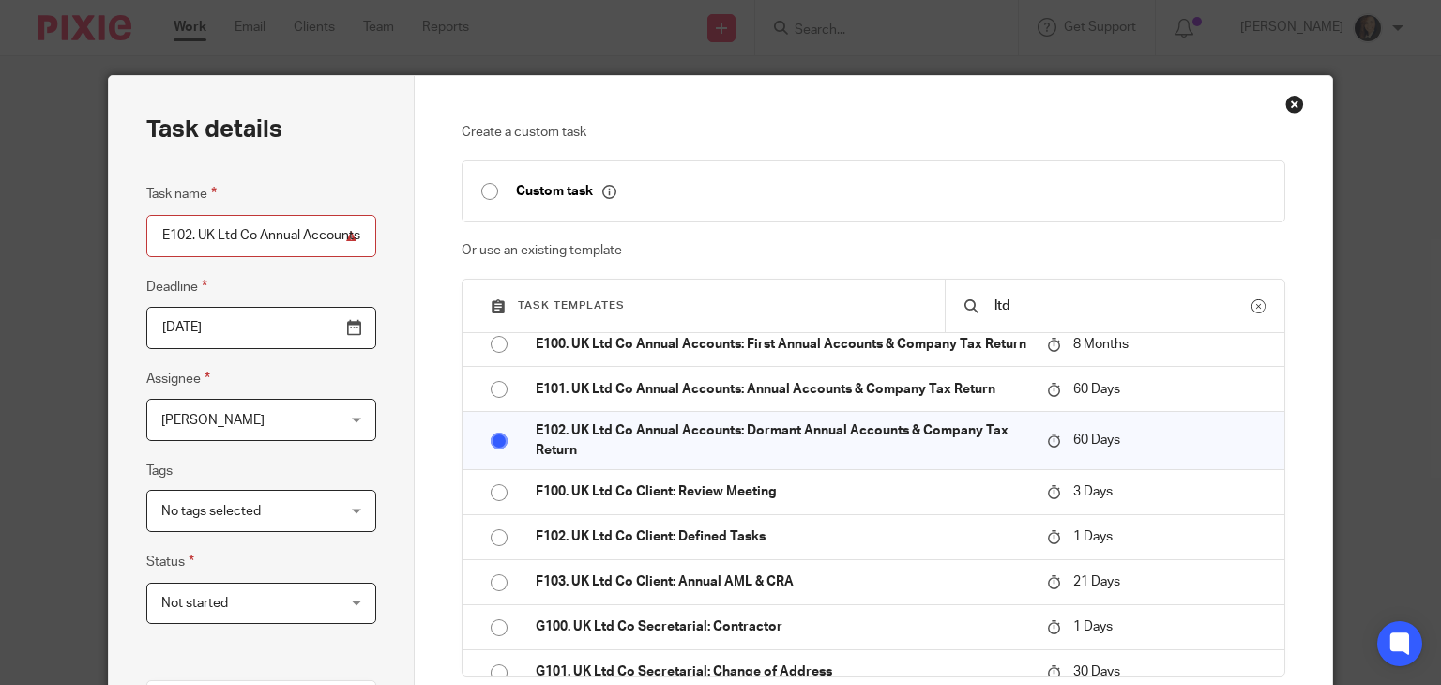
click at [338, 435] on div "Jade Tittleton Jade Tittleton" at bounding box center [261, 420] width 230 height 42
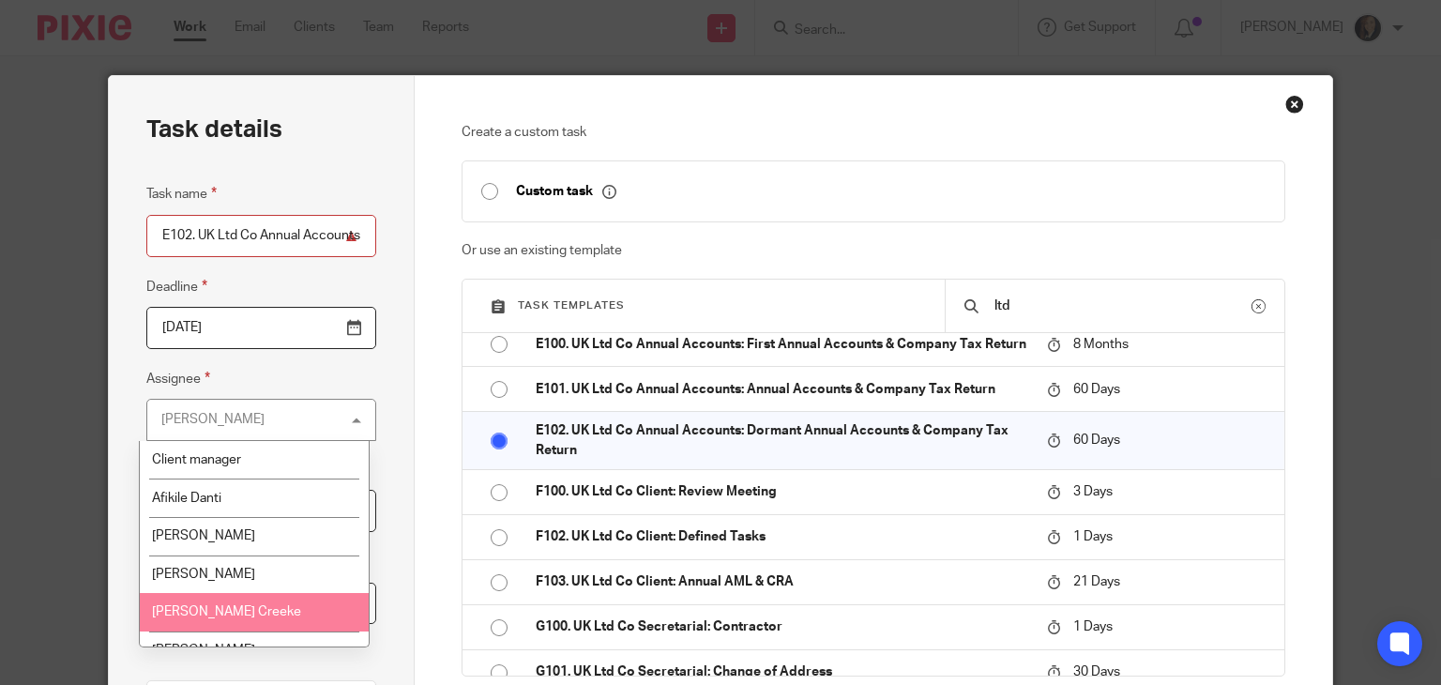
click at [247, 612] on li "[PERSON_NAME] Creeke" at bounding box center [254, 612] width 228 height 38
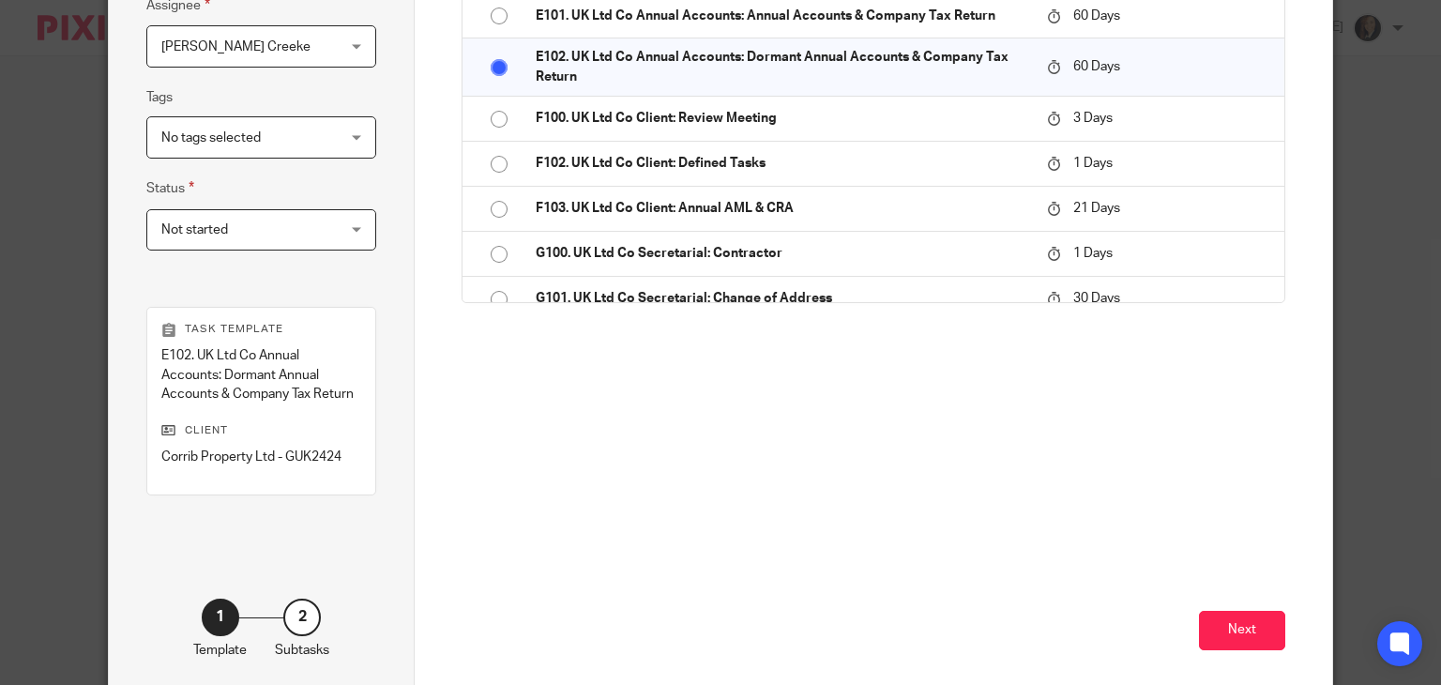
scroll to position [380, 0]
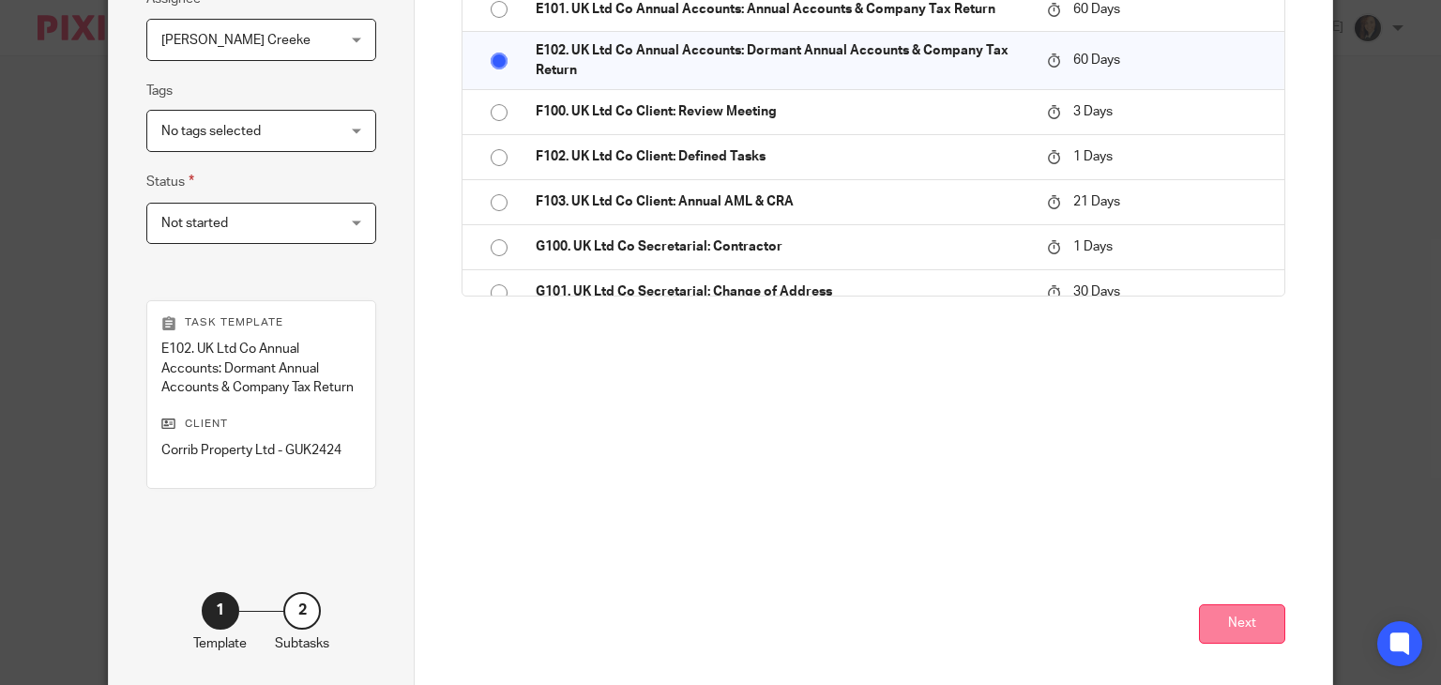
click at [1216, 616] on button "Next" at bounding box center [1242, 624] width 86 height 40
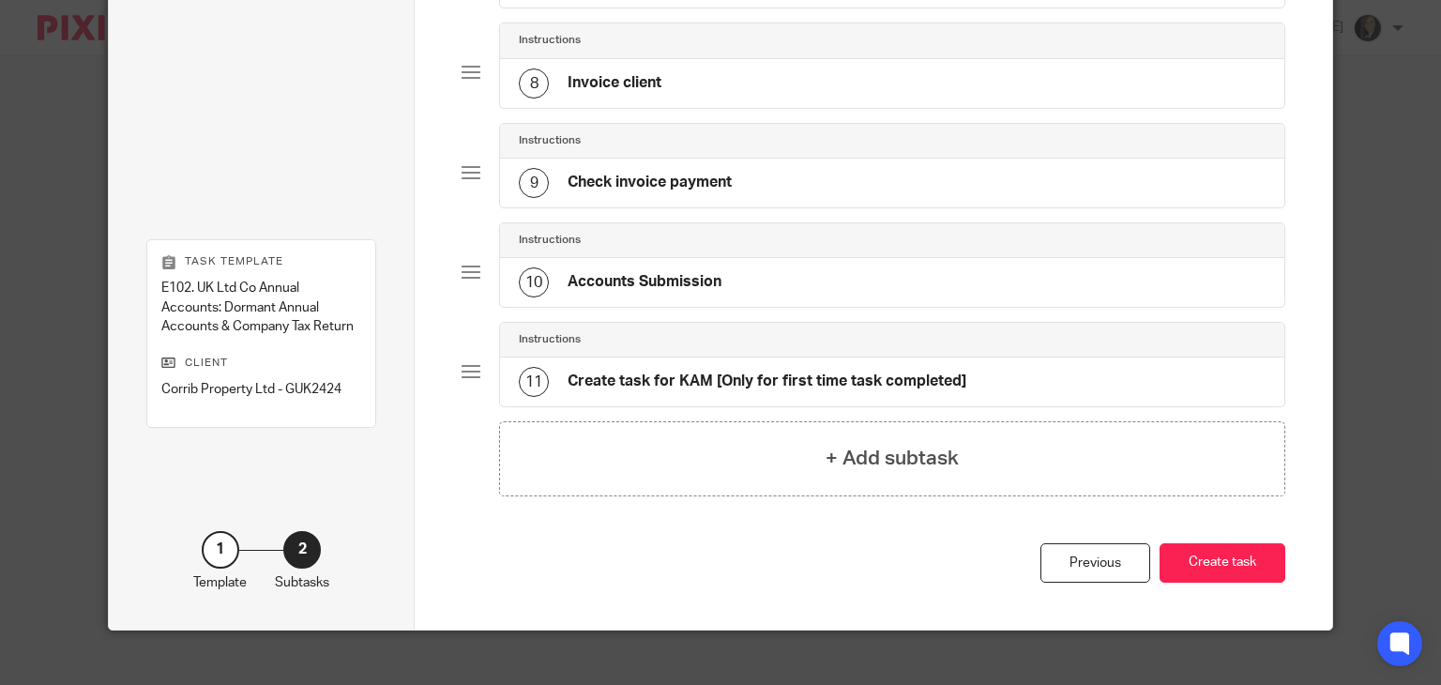
scroll to position [831, 0]
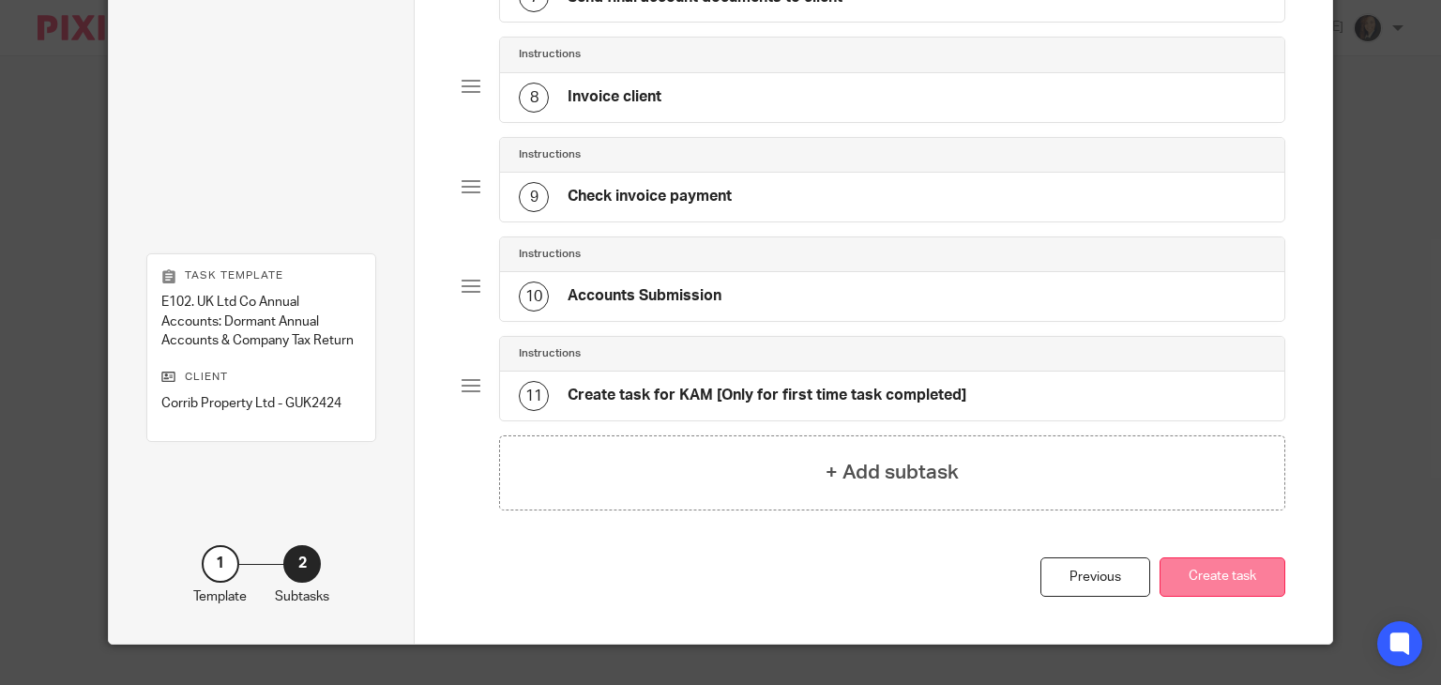
click at [1219, 566] on button "Create task" at bounding box center [1222, 577] width 126 height 40
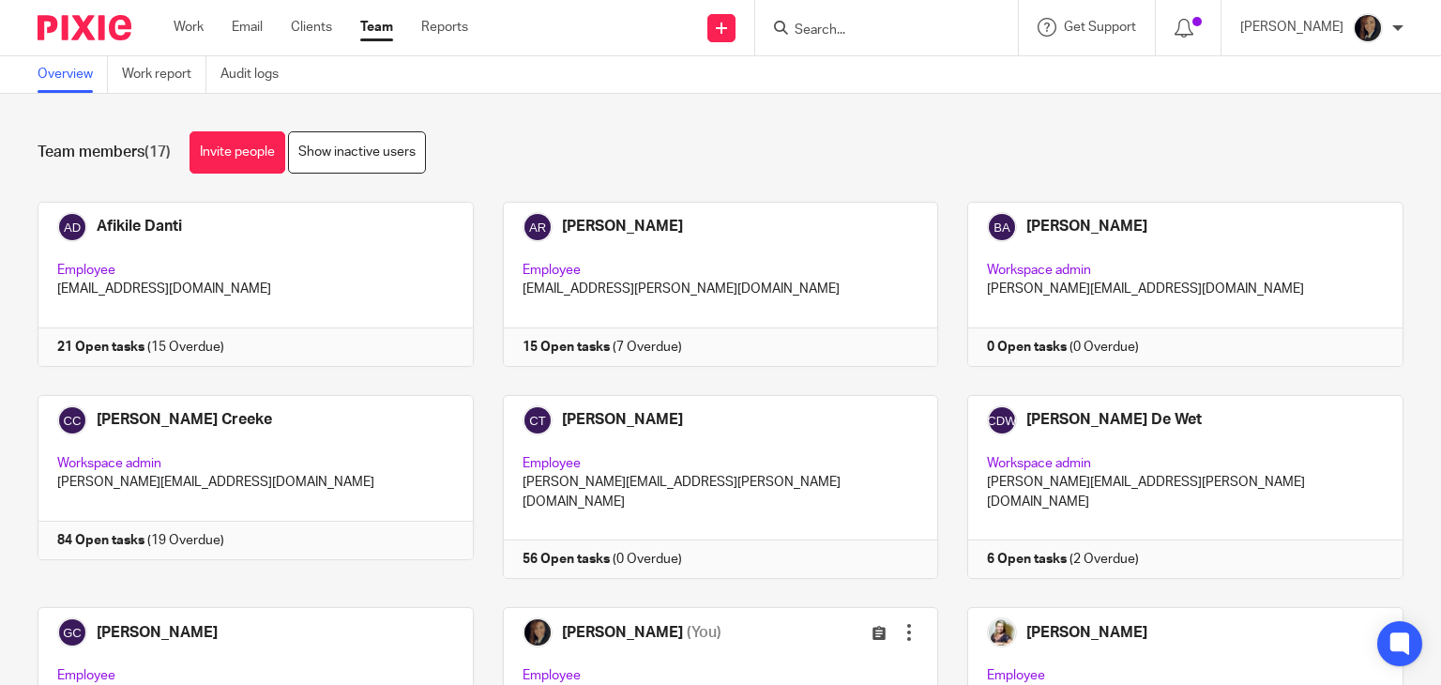
scroll to position [1, 0]
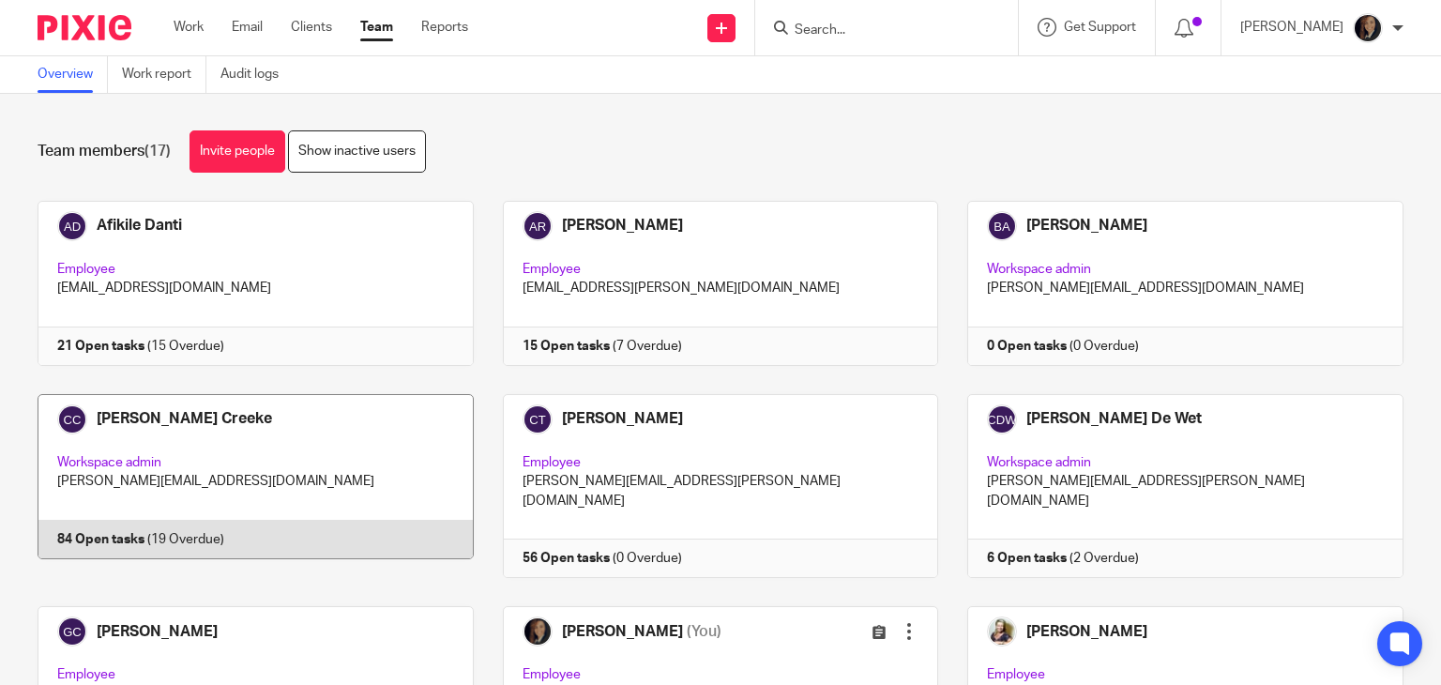
click at [292, 477] on link at bounding box center [240, 486] width 465 height 184
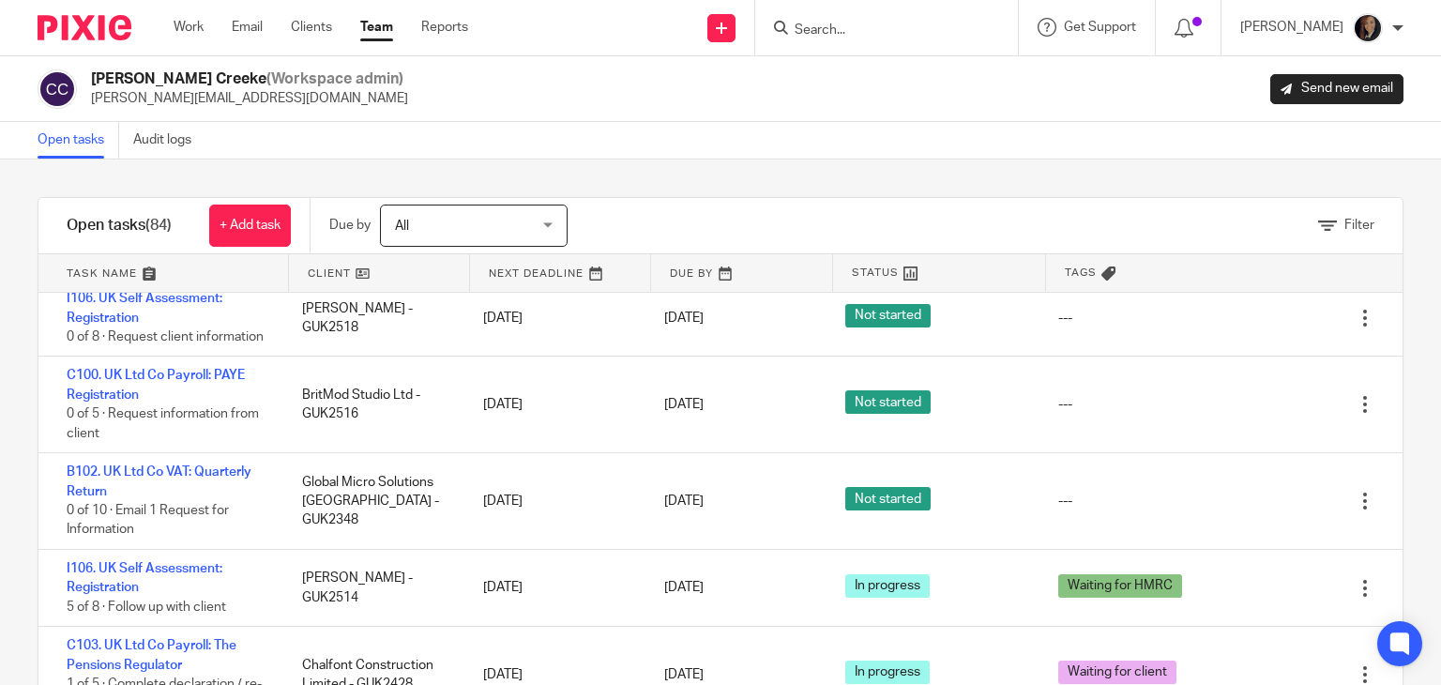
scroll to position [3095, 0]
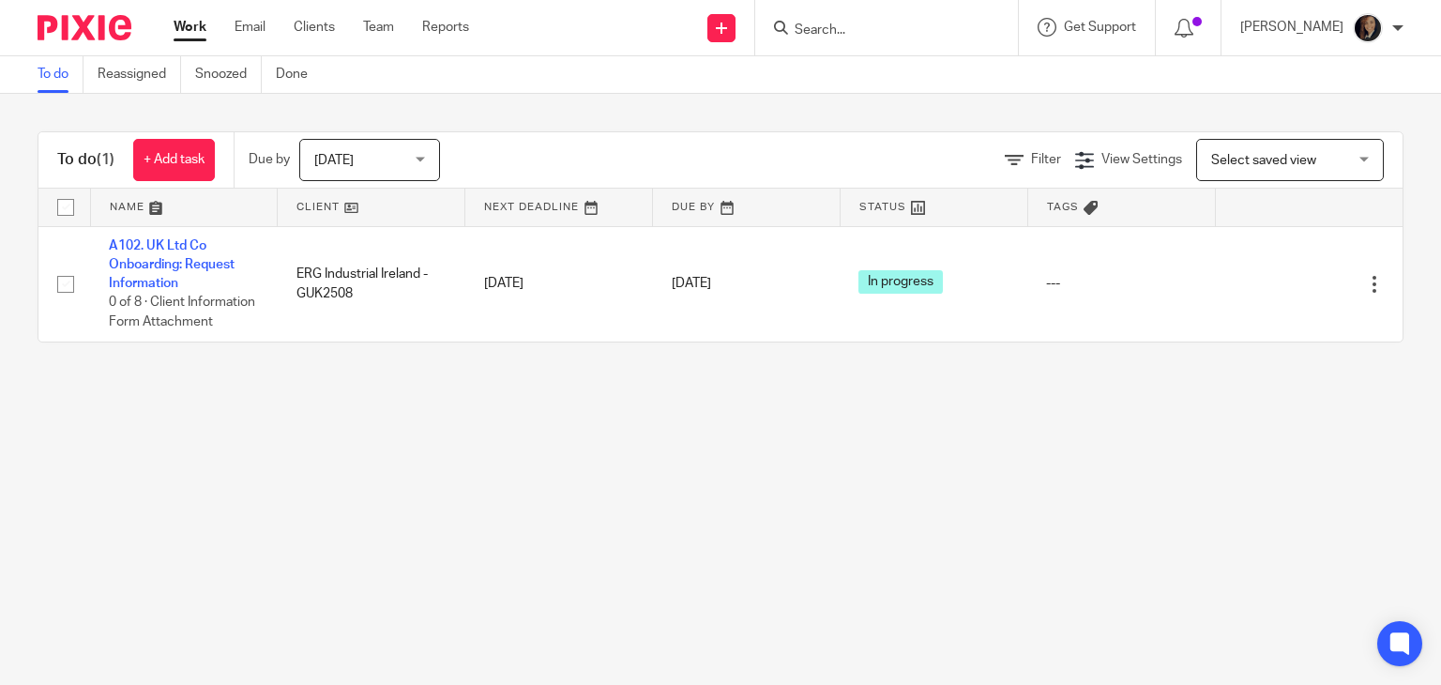
click at [426, 155] on div "[DATE] [DATE]" at bounding box center [369, 160] width 141 height 42
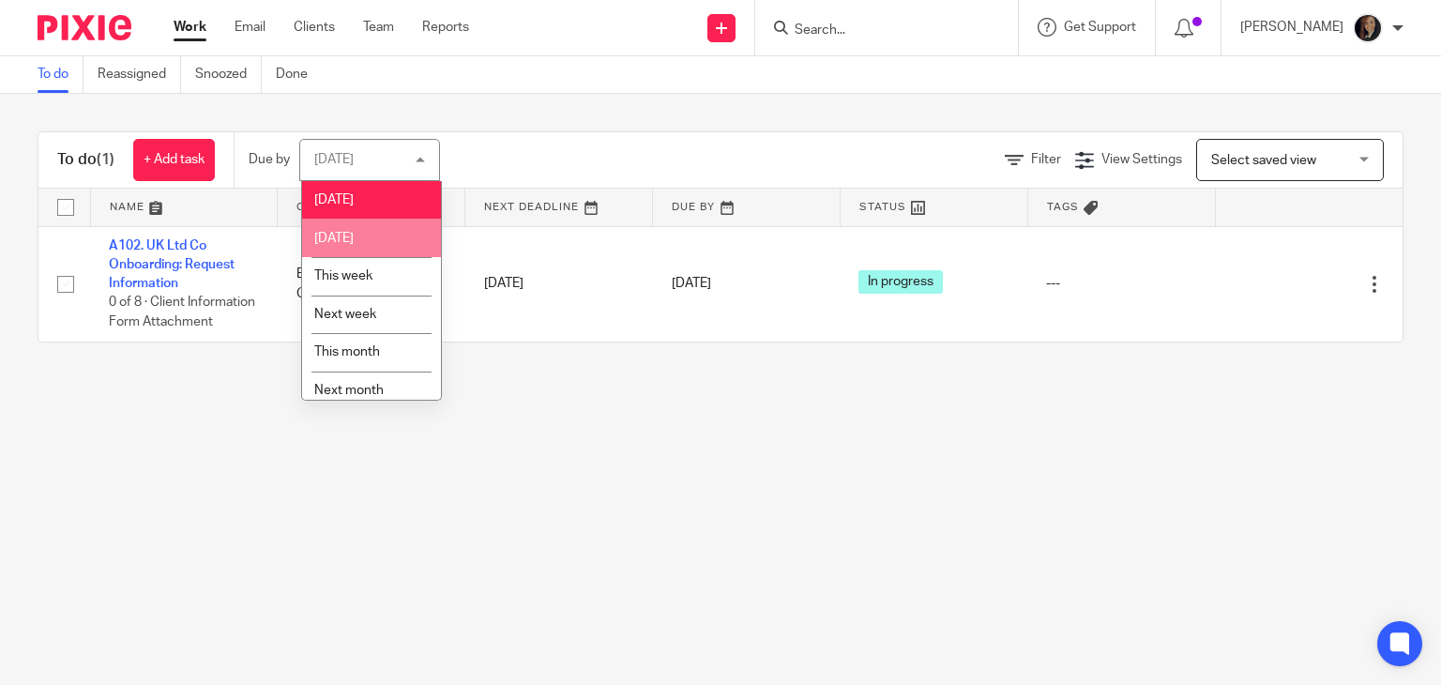
scroll to position [50, 0]
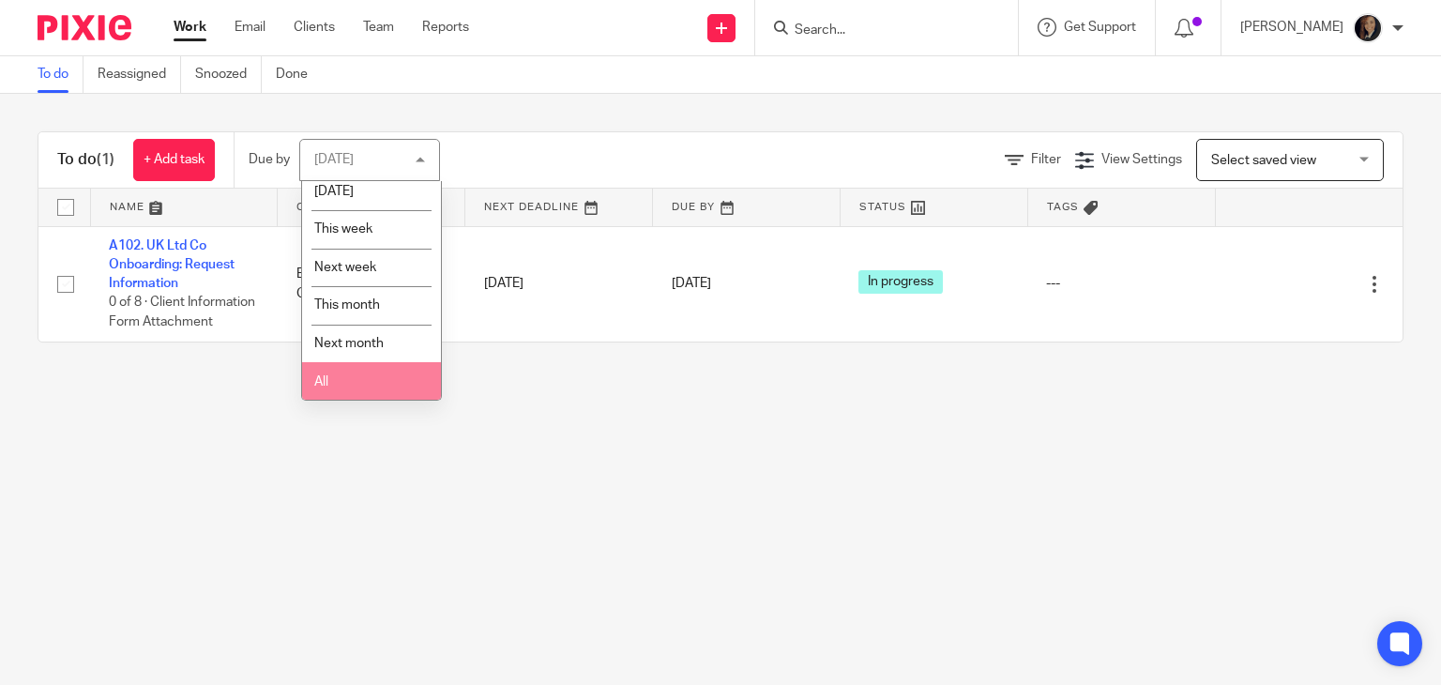
click at [330, 381] on li "All" at bounding box center [371, 381] width 139 height 38
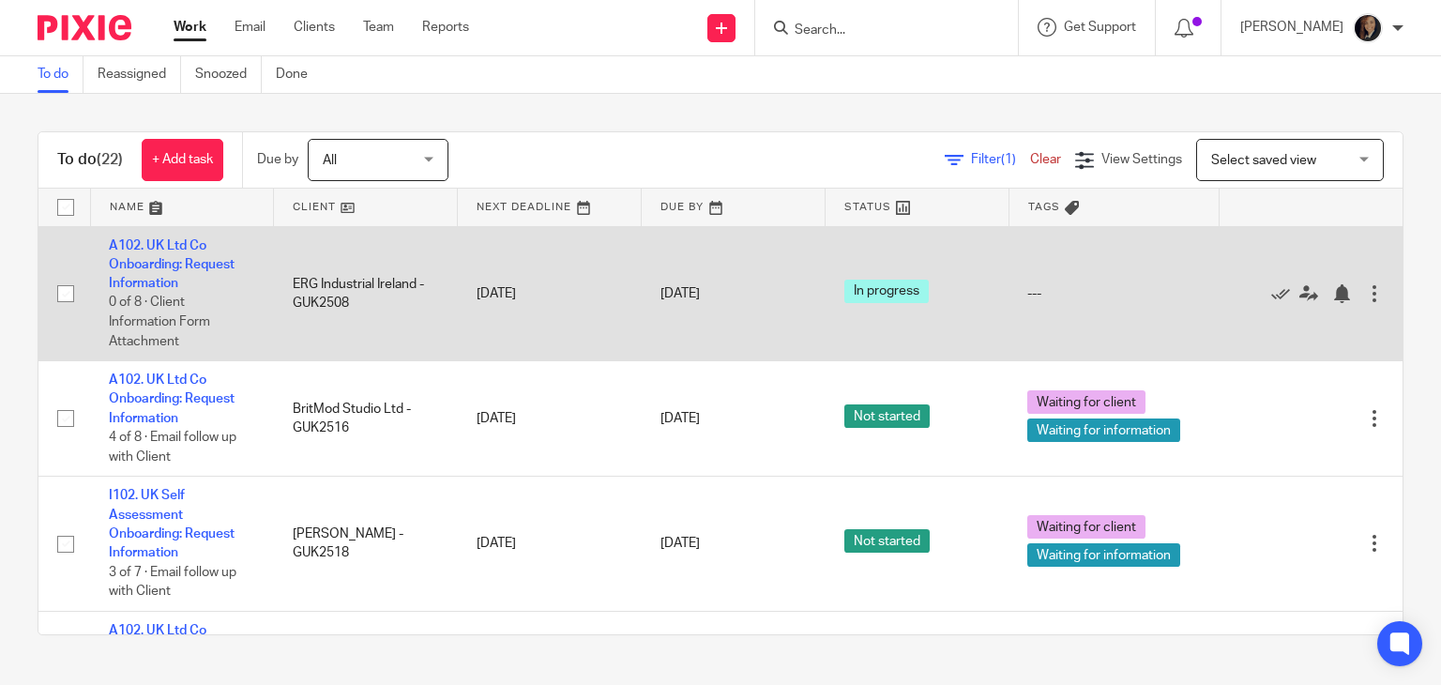
click at [870, 292] on span "In progress" at bounding box center [886, 291] width 84 height 23
click at [1365, 294] on div at bounding box center [1374, 293] width 19 height 19
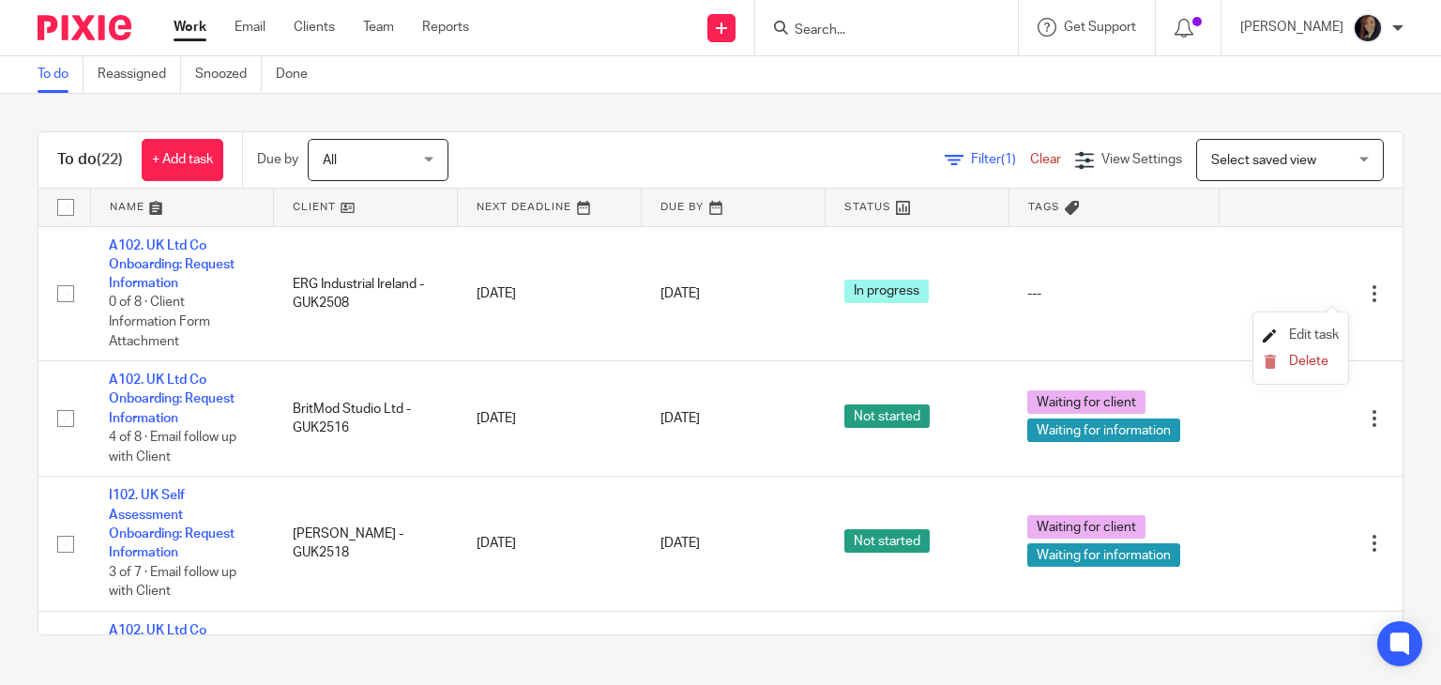
click at [1315, 330] on span "Edit task" at bounding box center [1314, 334] width 50 height 13
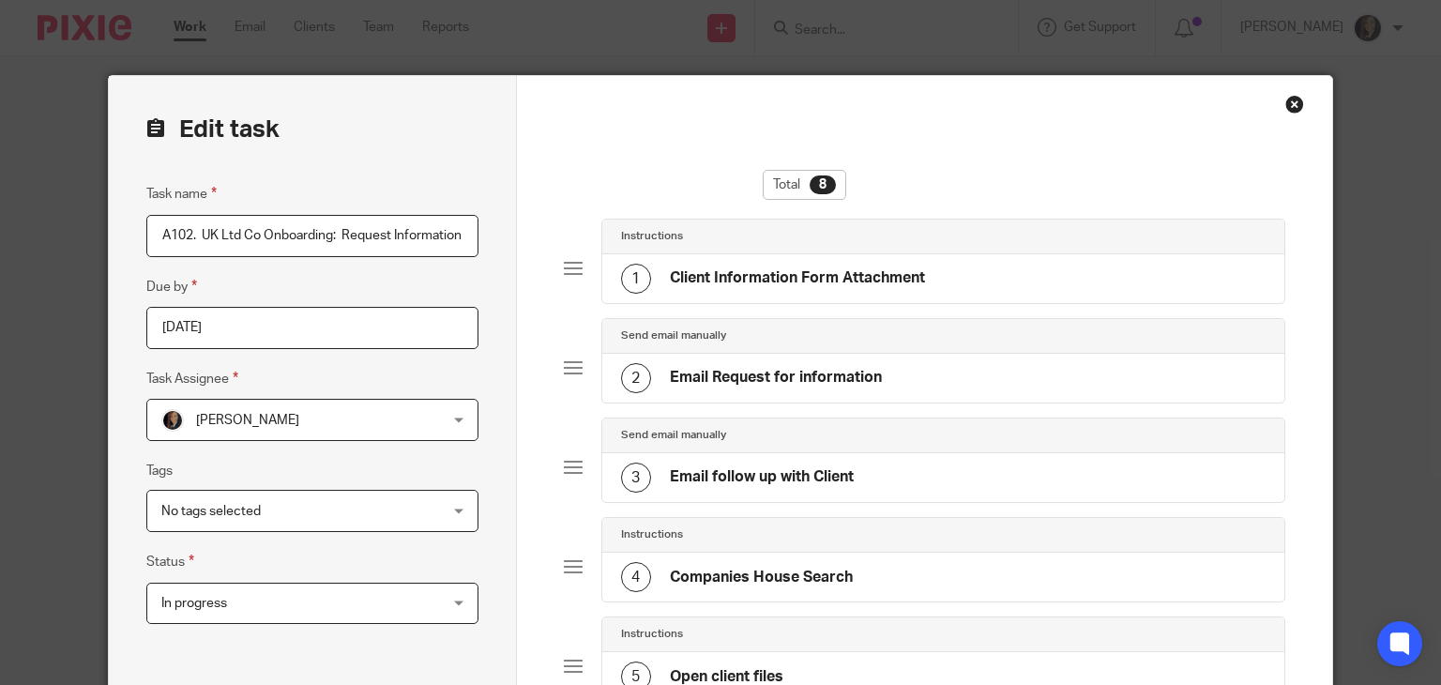
click at [424, 610] on div "In progress In progress" at bounding box center [312, 604] width 332 height 42
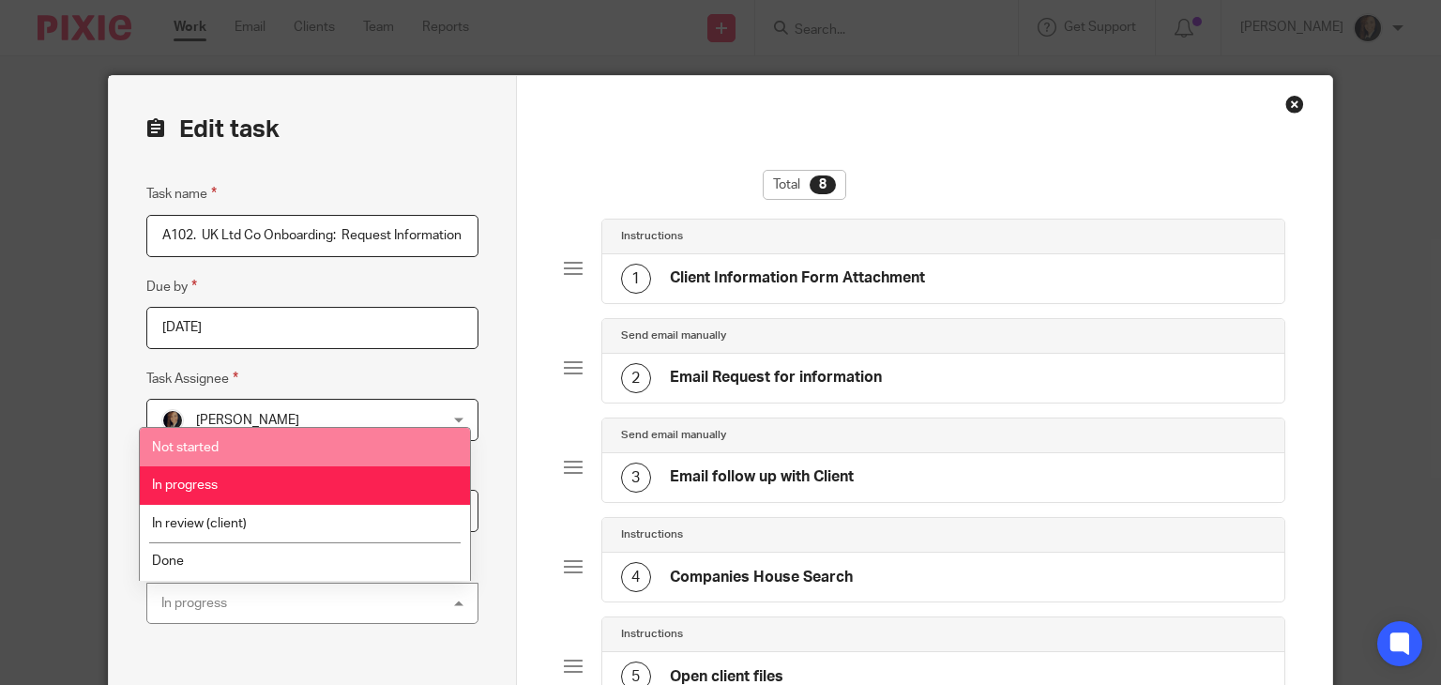
click at [371, 440] on li "Not started" at bounding box center [305, 447] width 330 height 38
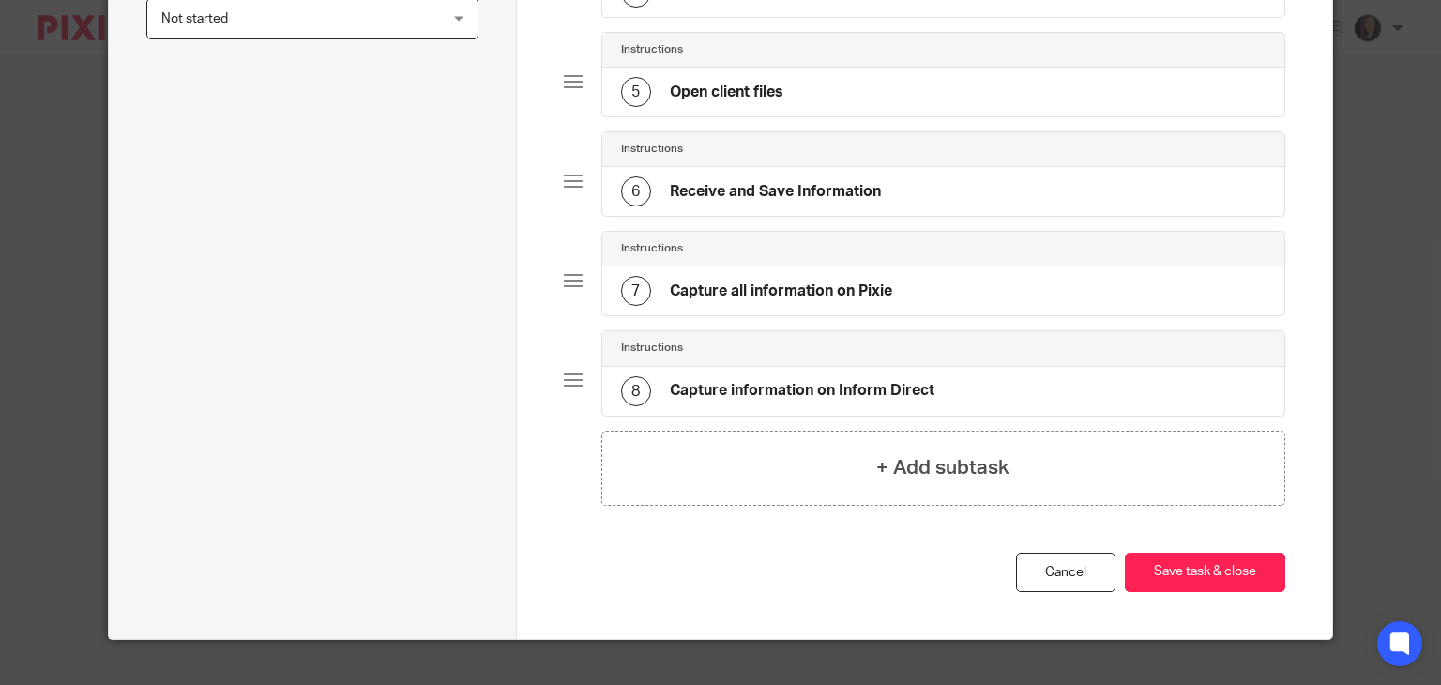
scroll to position [610, 0]
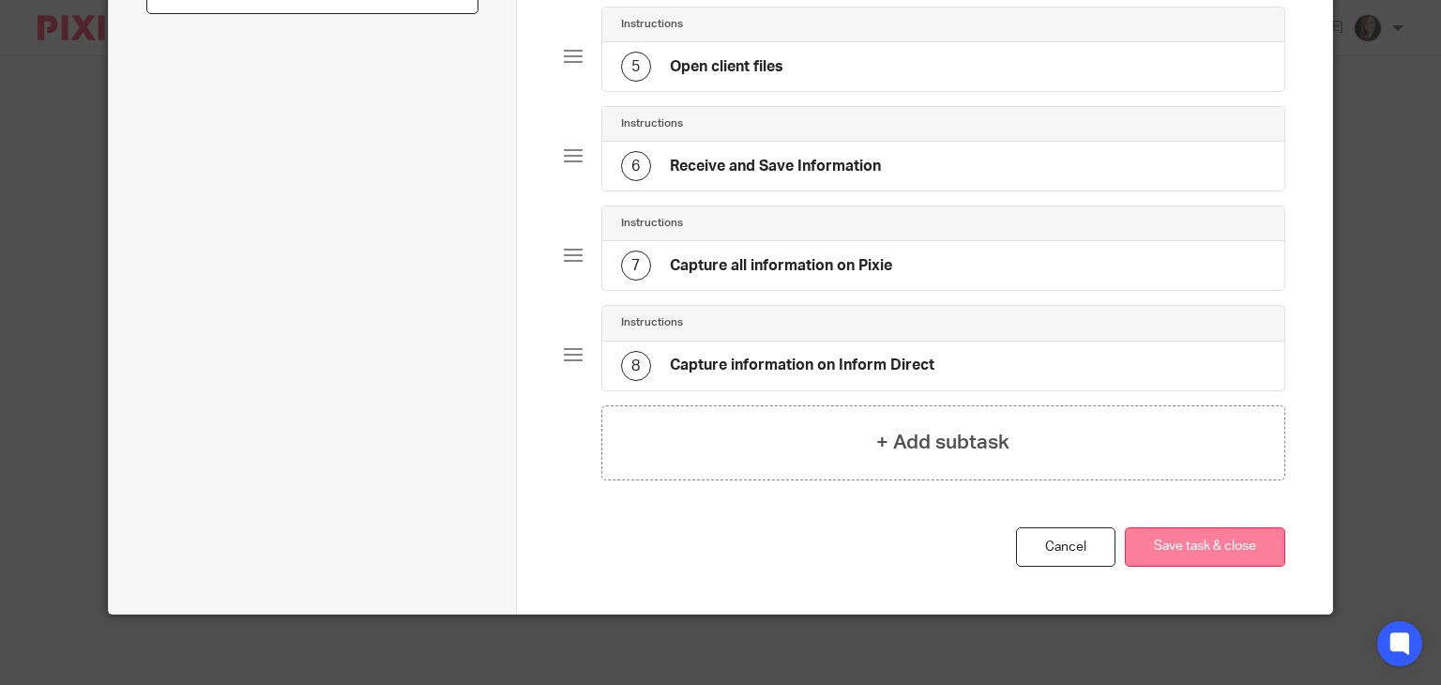
click at [1175, 545] on button "Save task & close" at bounding box center [1205, 547] width 160 height 40
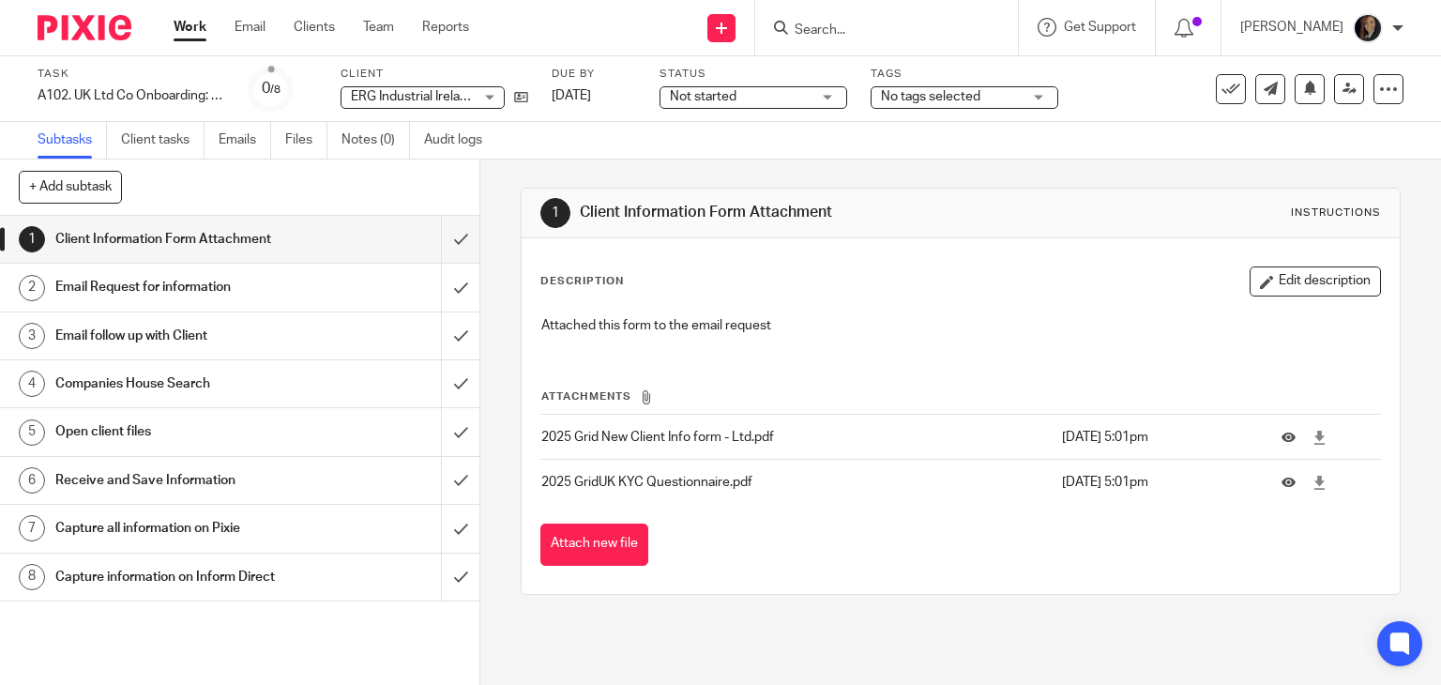
click at [184, 31] on link "Work" at bounding box center [190, 27] width 33 height 19
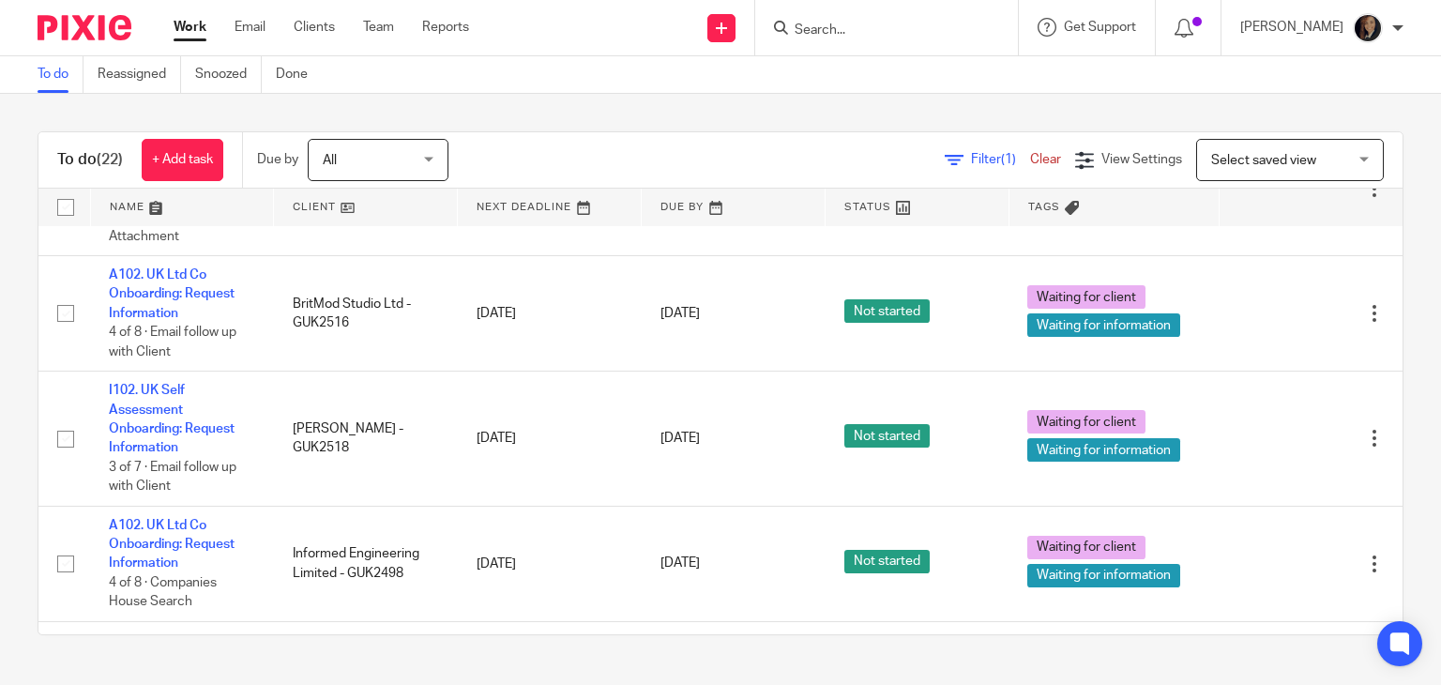
scroll to position [110, 0]
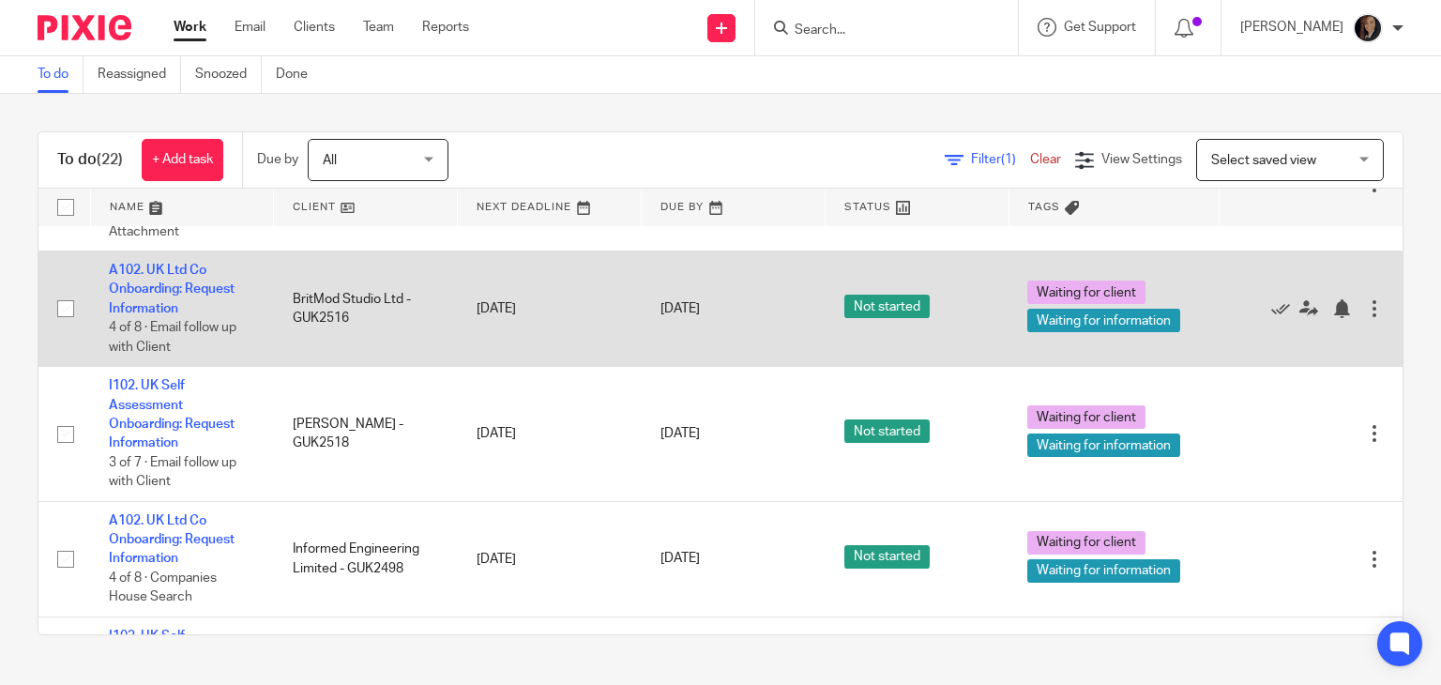
drag, startPoint x: 136, startPoint y: 415, endPoint x: 586, endPoint y: 352, distance: 454.6
click at [586, 352] on td "[DATE]" at bounding box center [550, 308] width 184 height 115
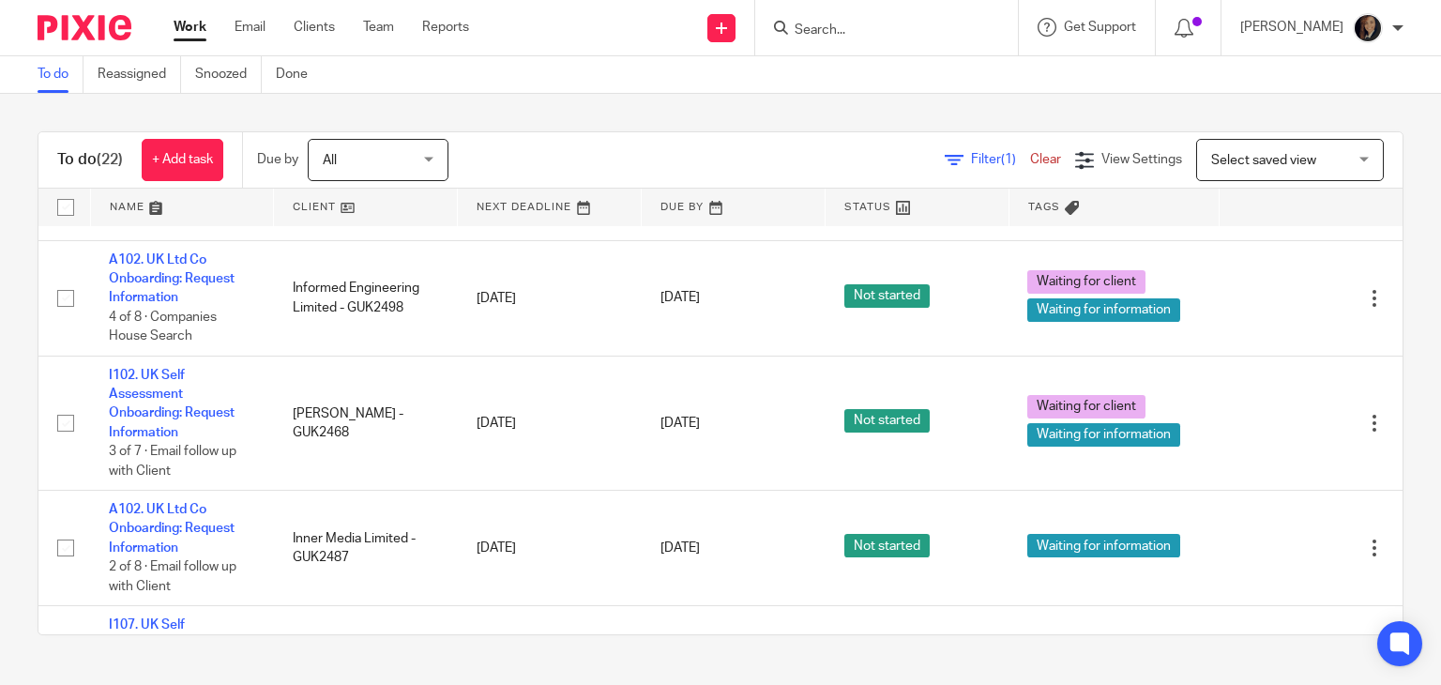
scroll to position [0, 0]
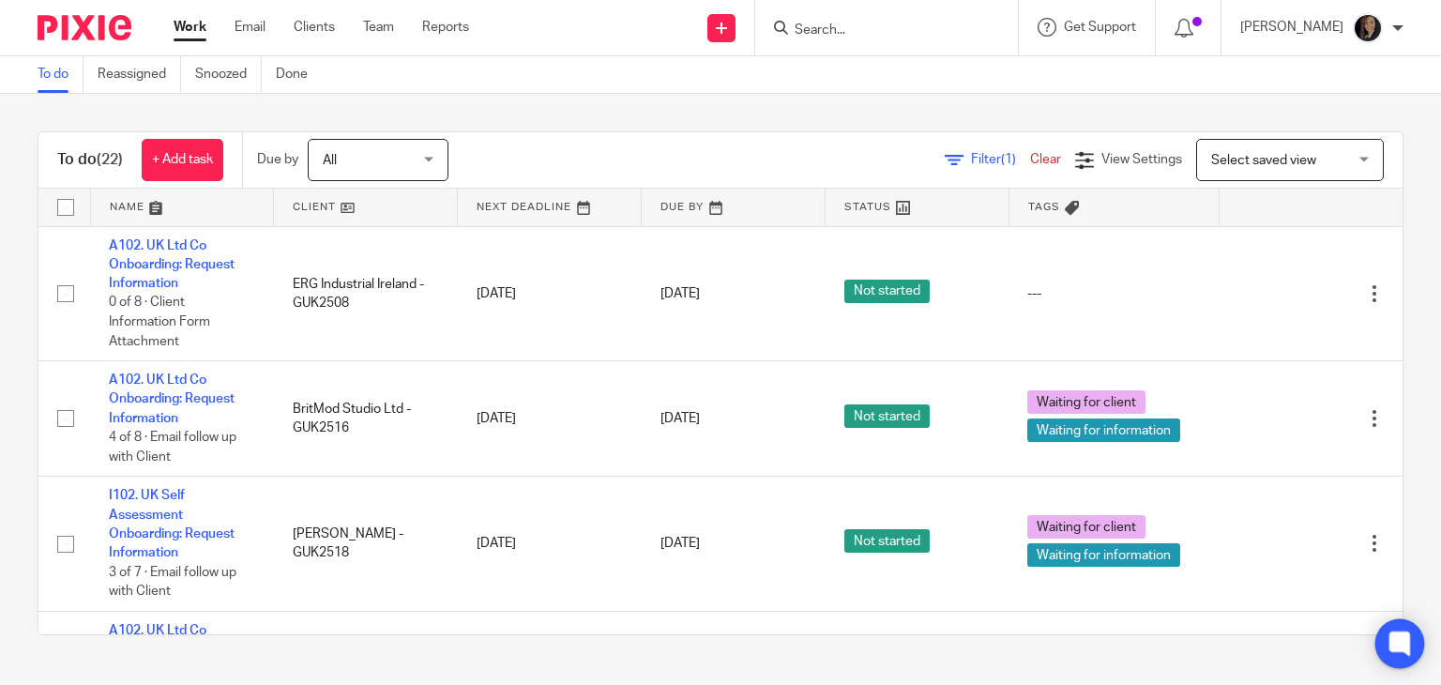
click at [1391, 649] on icon at bounding box center [1399, 643] width 21 height 24
drag, startPoint x: 1398, startPoint y: 639, endPoint x: 1440, endPoint y: 701, distance: 74.9
click at [1440, 684] on html "Work Email Clients Team Reports Work Email Clients Team Reports Settings Send n…" at bounding box center [720, 342] width 1441 height 685
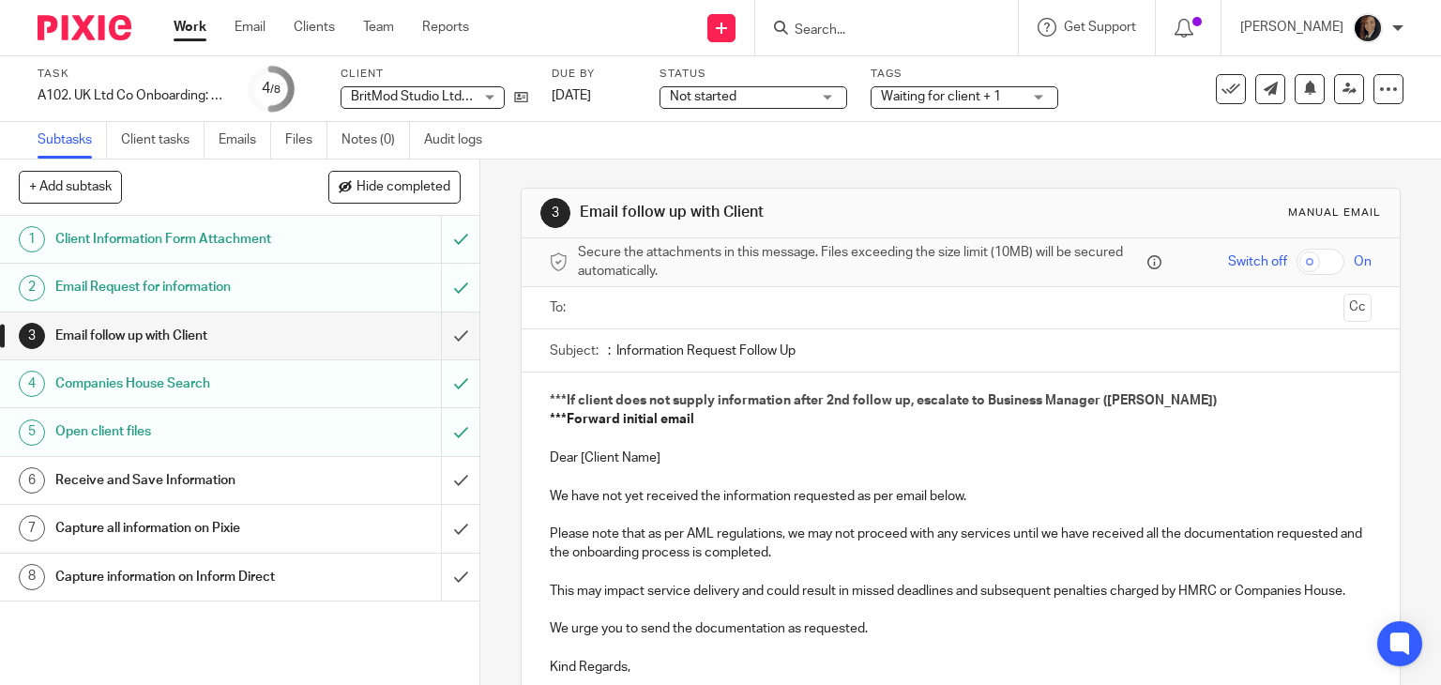
click at [230, 331] on h1 "Email follow up with Client" at bounding box center [177, 336] width 245 height 28
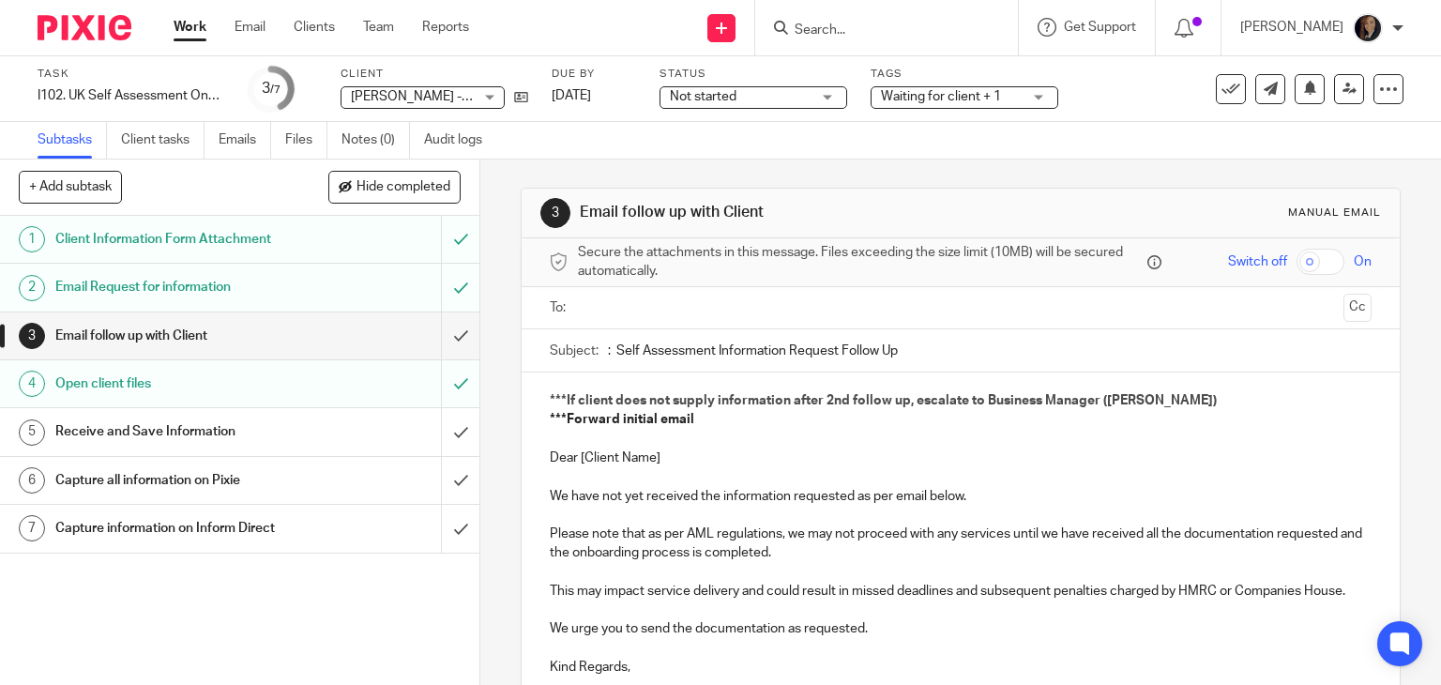
click at [810, 98] on span "Not started" at bounding box center [740, 97] width 141 height 20
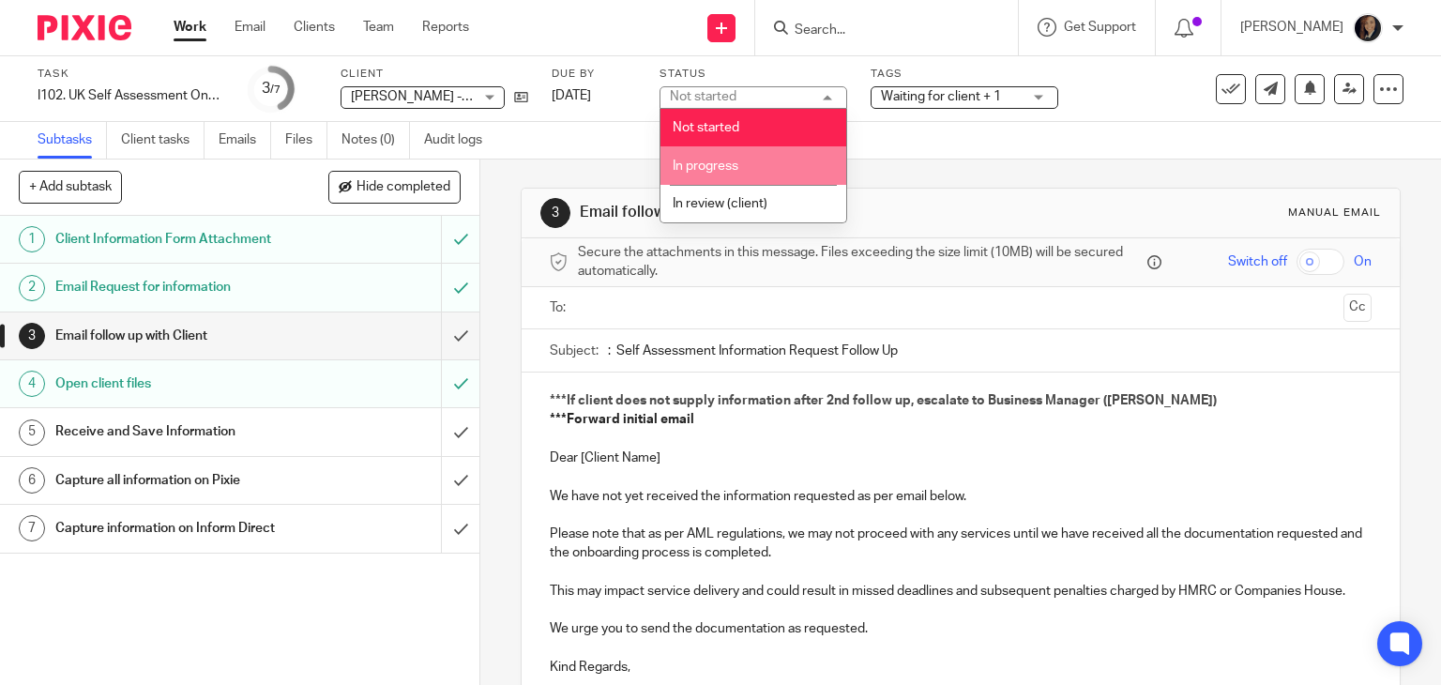
click at [767, 170] on li "In progress" at bounding box center [753, 165] width 186 height 38
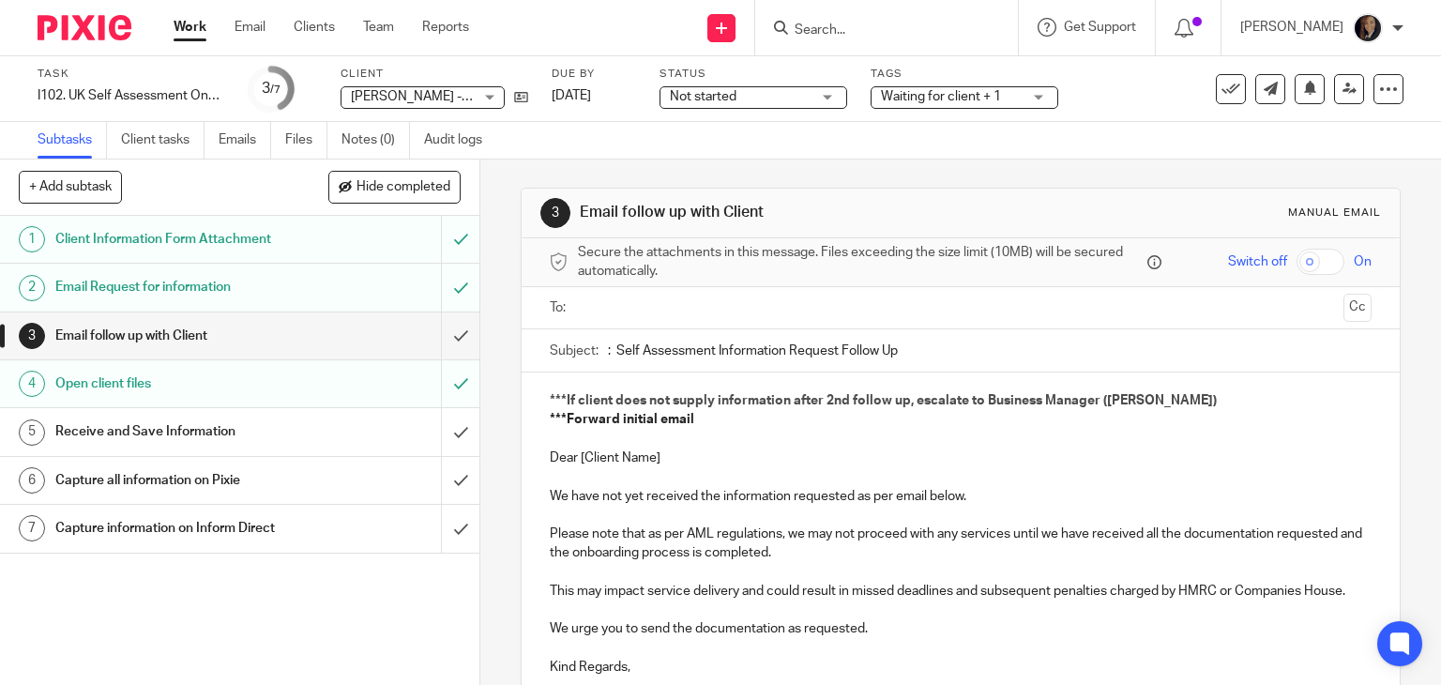
click at [735, 100] on span "Not started" at bounding box center [703, 96] width 67 height 13
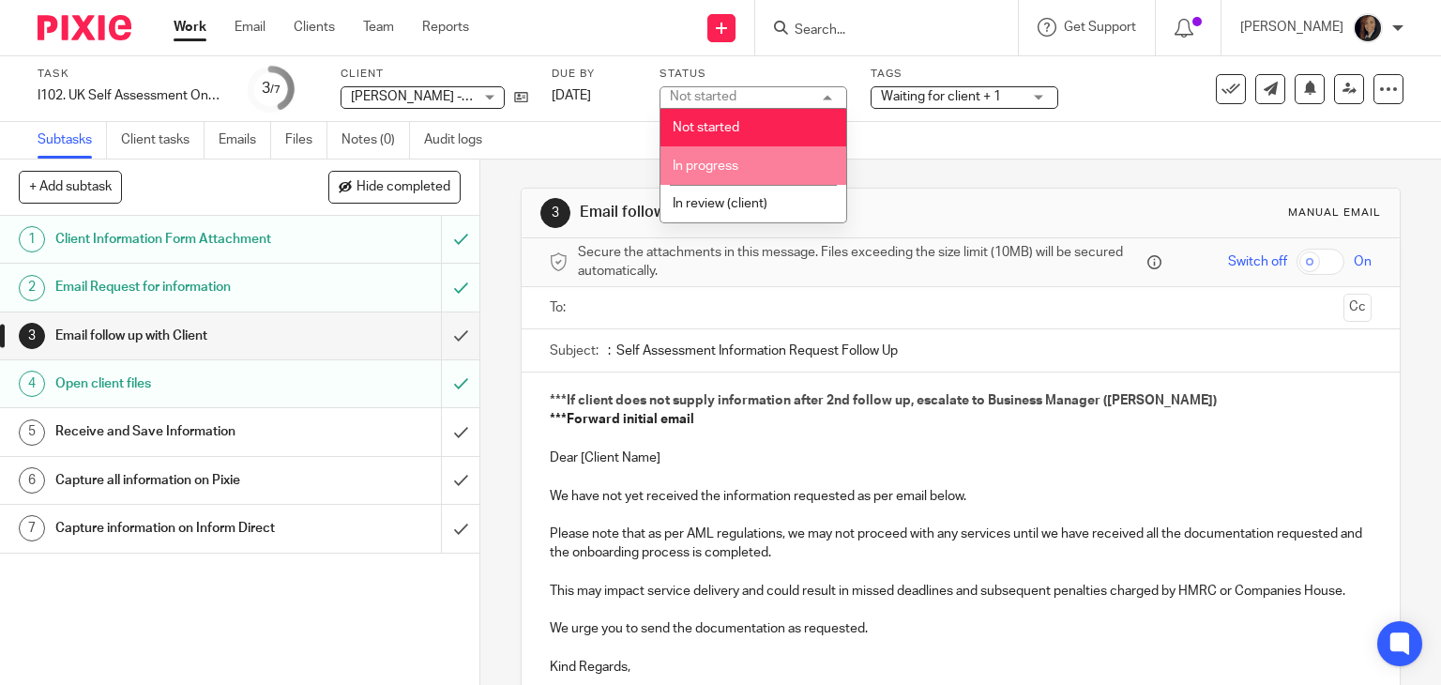
click at [734, 162] on span "In progress" at bounding box center [706, 165] width 66 height 13
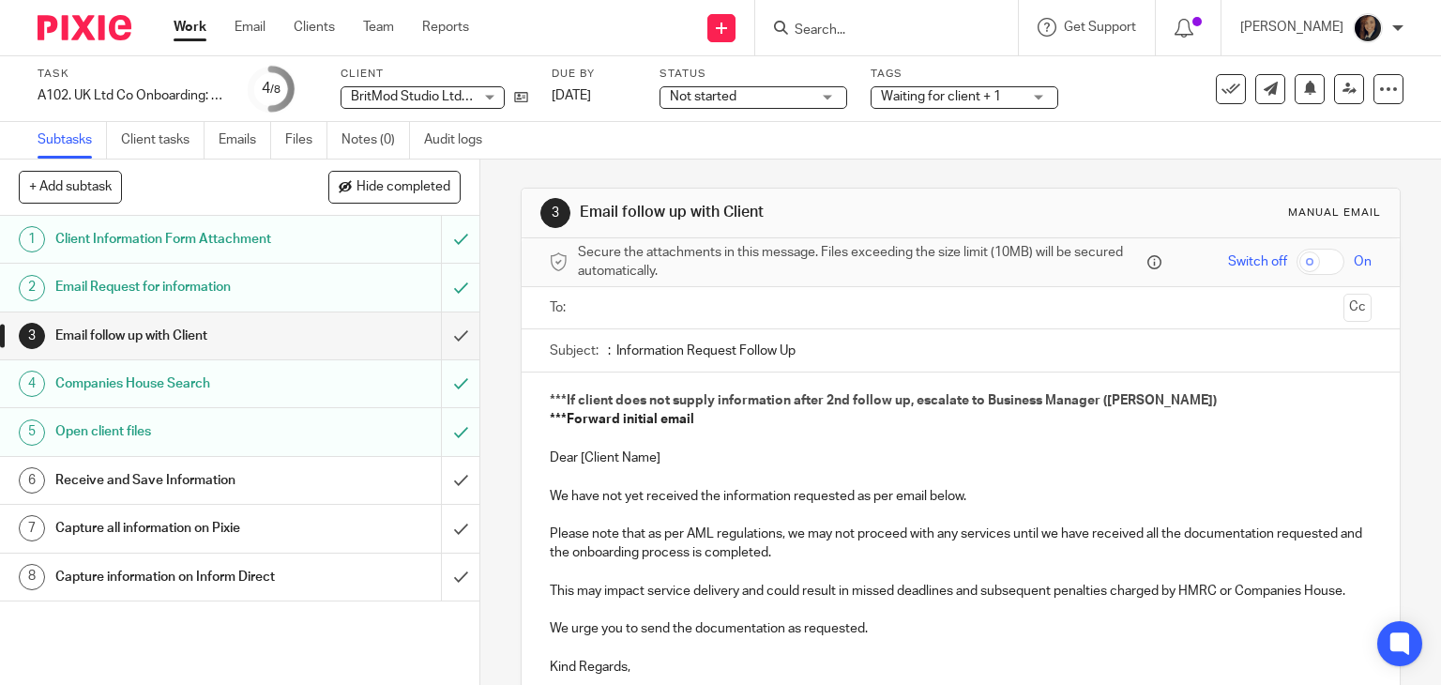
click at [810, 104] on span "Not started" at bounding box center [740, 97] width 141 height 20
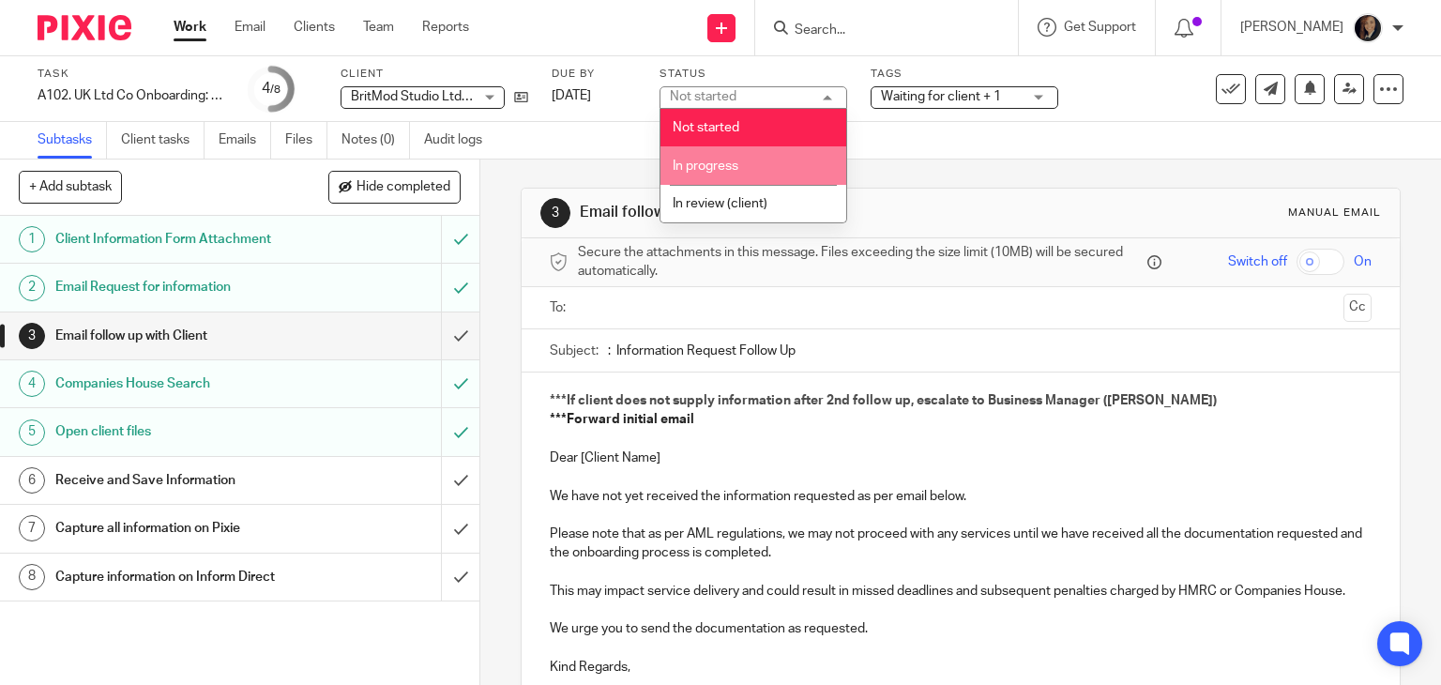
click at [778, 158] on li "In progress" at bounding box center [753, 165] width 186 height 38
